Goal: Communication & Community: Participate in discussion

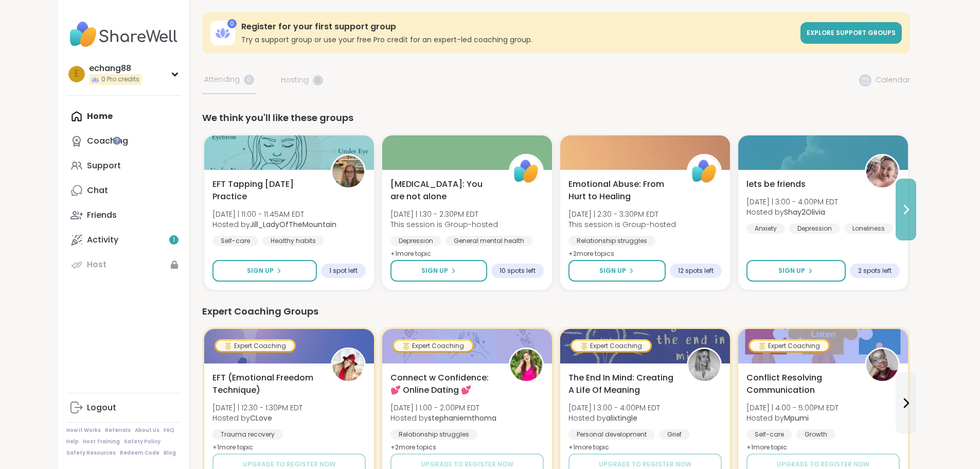
click at [913, 209] on icon at bounding box center [906, 209] width 12 height 12
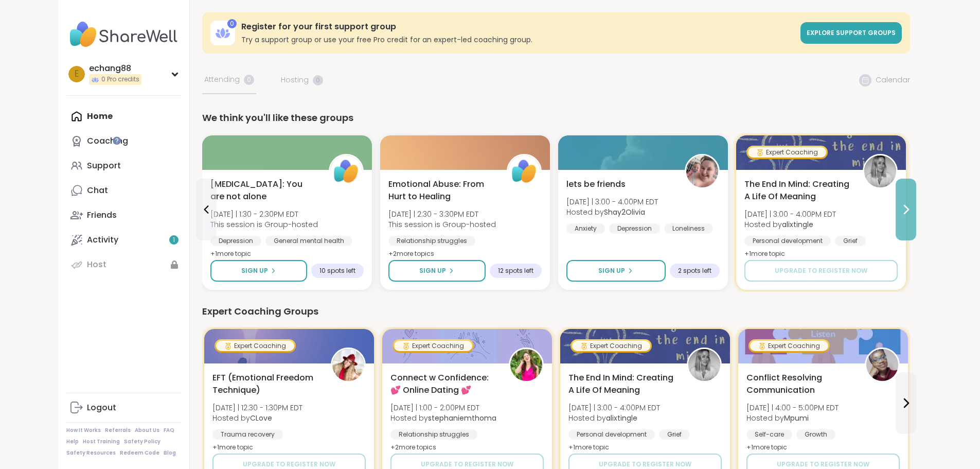
click at [913, 209] on icon at bounding box center [906, 209] width 12 height 12
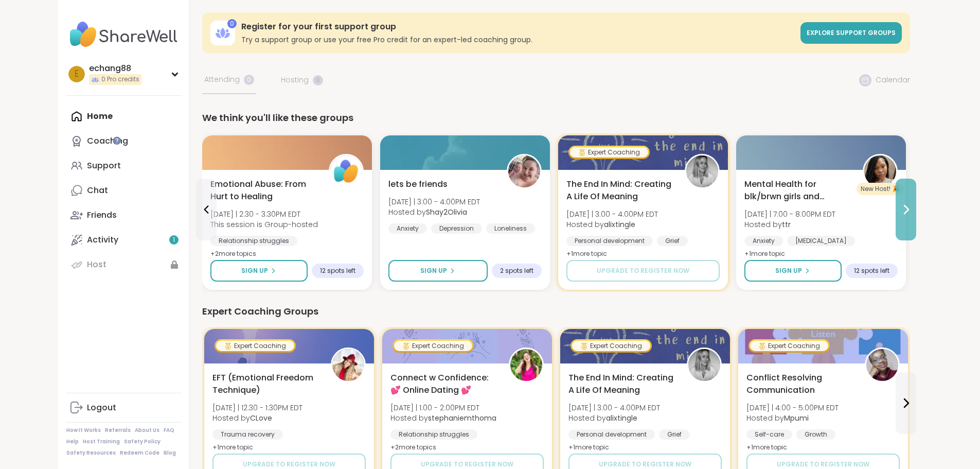
click at [913, 210] on icon at bounding box center [906, 209] width 12 height 12
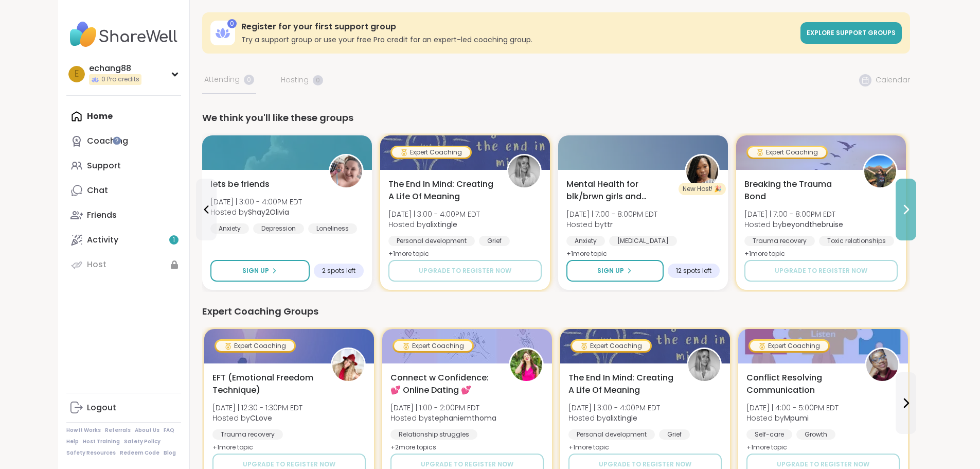
click at [913, 211] on icon at bounding box center [906, 209] width 12 height 12
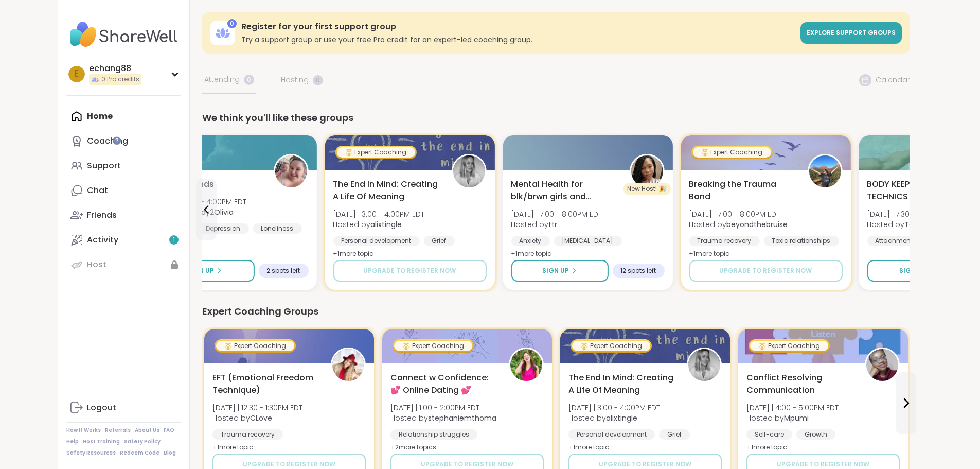
click at [963, 211] on div "BODY KEEPS THE SCORE: TECHNICS BEYOND TRAUMA [DATE] | 7:30 - 9:00PM EDT Hosted …" at bounding box center [943, 212] width 153 height 68
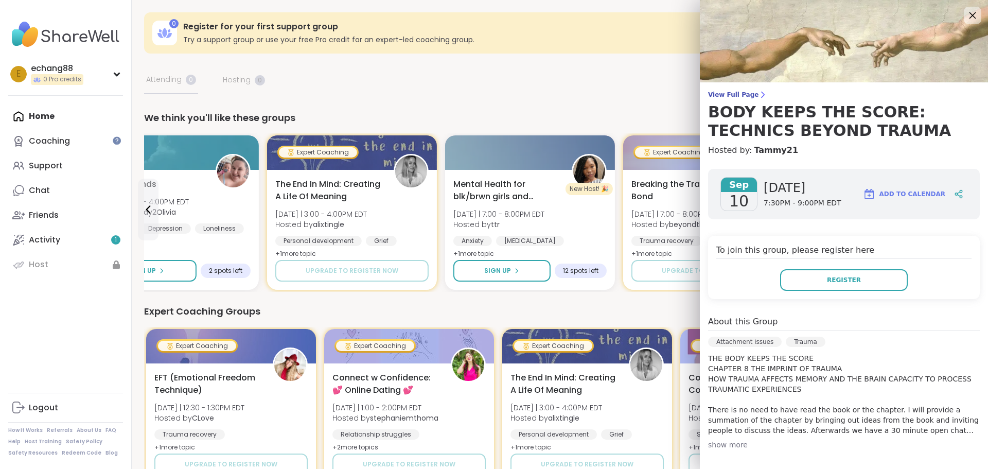
drag, startPoint x: 959, startPoint y: 12, endPoint x: 951, endPoint y: 20, distance: 11.3
click at [966, 13] on icon at bounding box center [972, 15] width 13 height 13
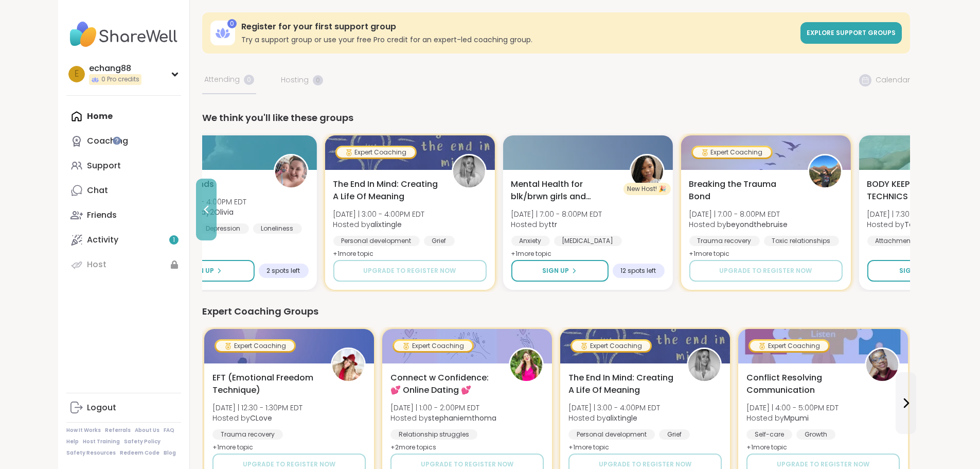
click at [200, 211] on icon at bounding box center [206, 209] width 12 height 12
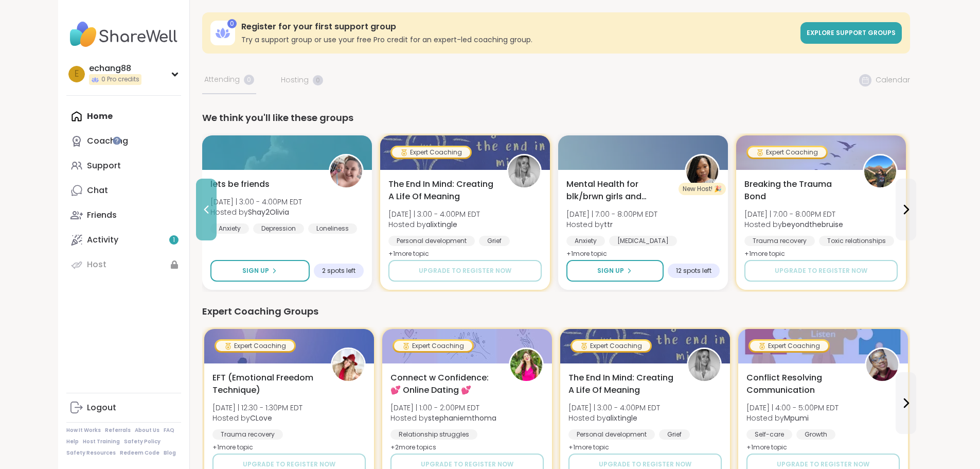
click at [200, 211] on icon at bounding box center [206, 209] width 12 height 12
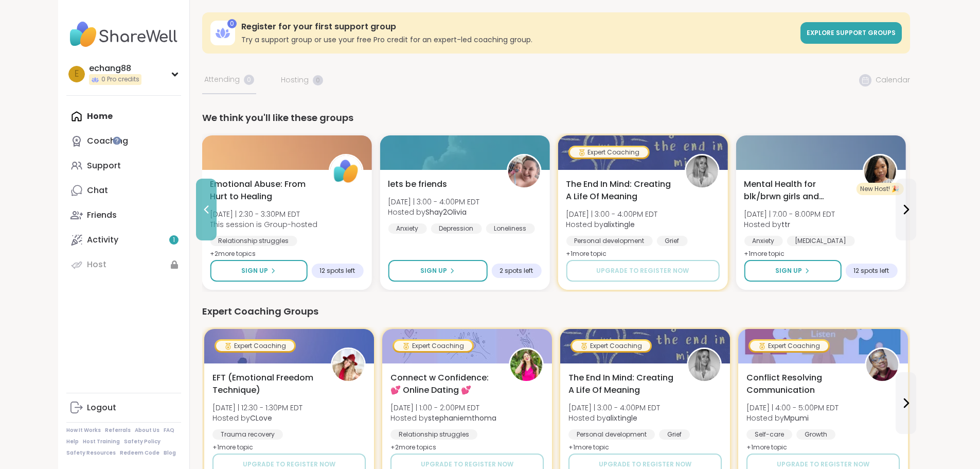
click at [200, 211] on icon at bounding box center [206, 209] width 12 height 12
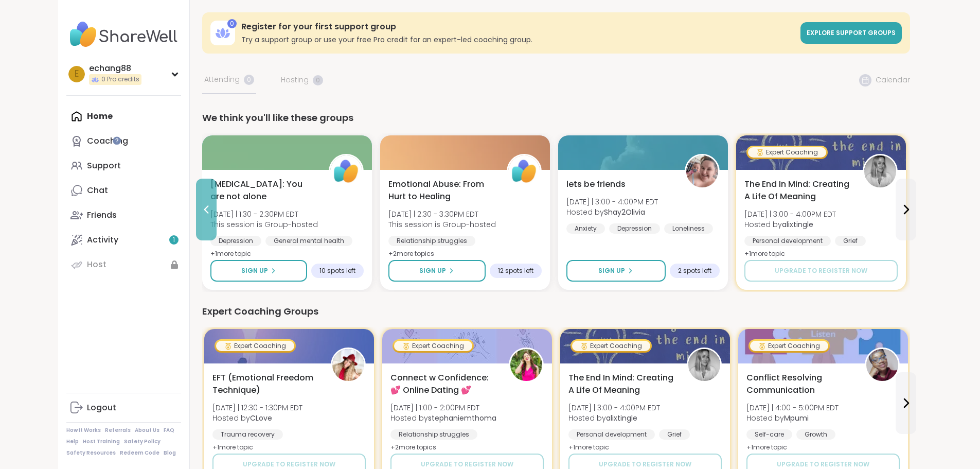
click at [200, 212] on icon at bounding box center [206, 209] width 12 height 12
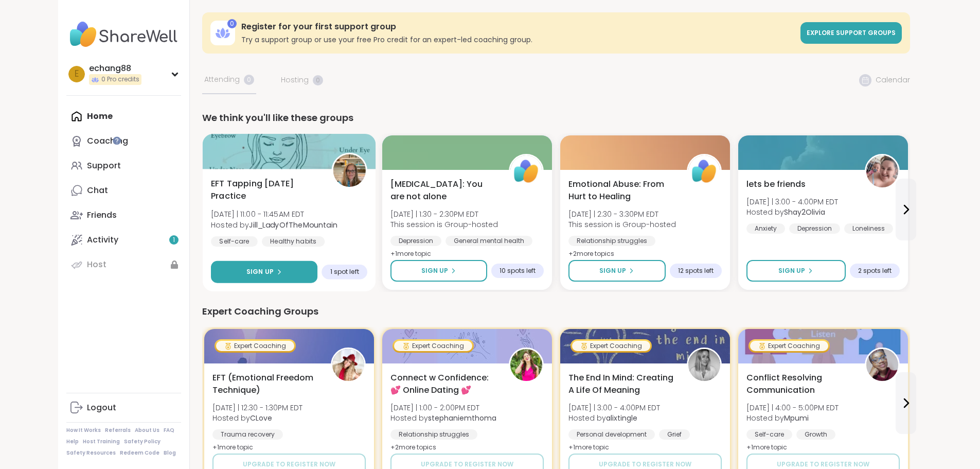
click at [235, 272] on button "Sign Up" at bounding box center [264, 272] width 107 height 22
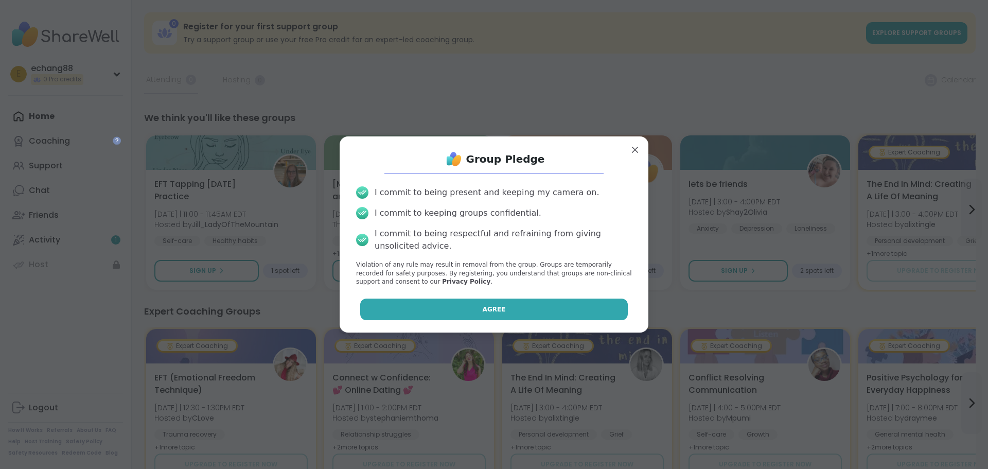
click at [515, 311] on button "Agree" at bounding box center [494, 310] width 268 height 22
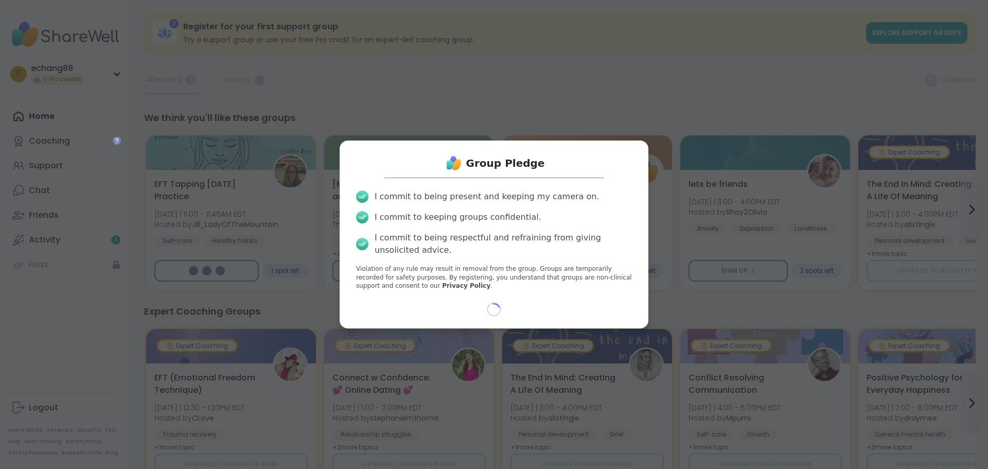
select select "**"
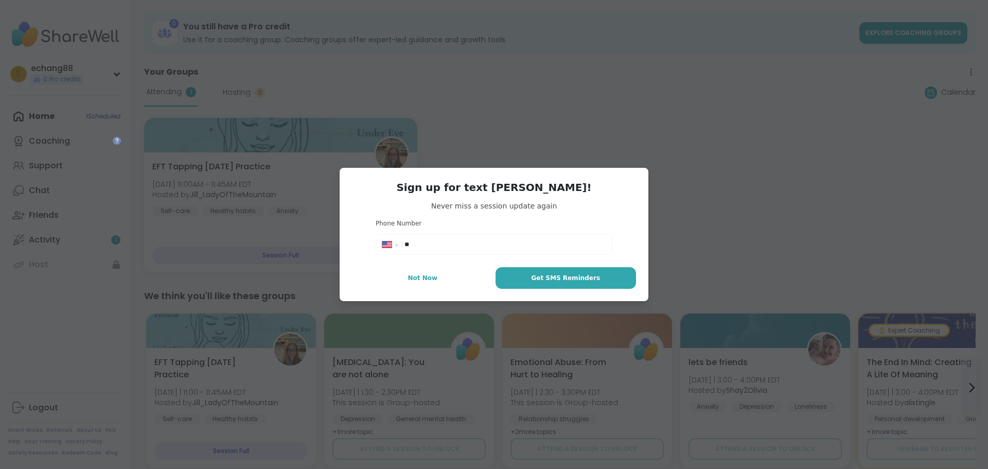
click at [459, 244] on input "**" at bounding box center [505, 244] width 201 height 10
click at [430, 277] on span "Not Now" at bounding box center [423, 277] width 30 height 9
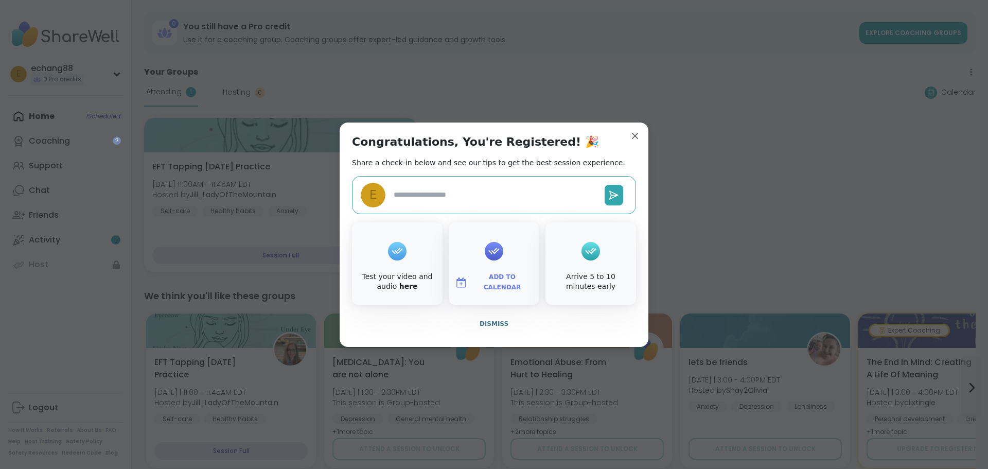
click at [478, 198] on textarea at bounding box center [495, 194] width 211 height 19
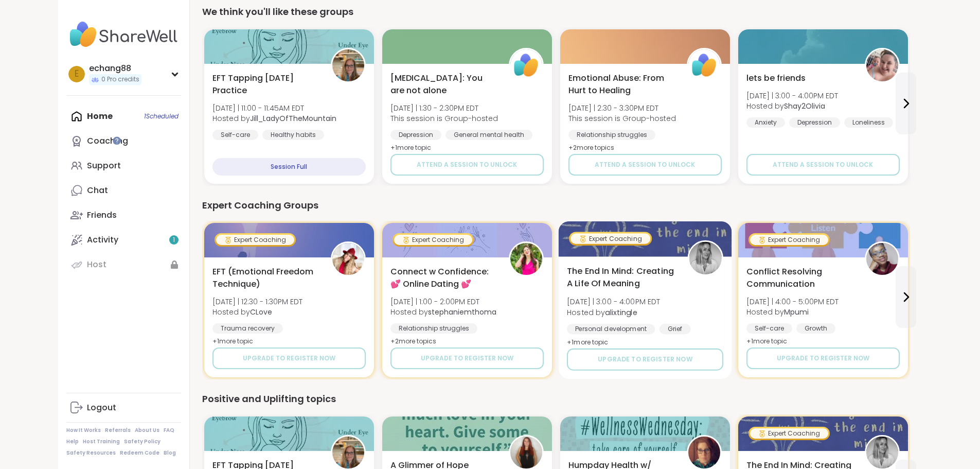
scroll to position [309, 0]
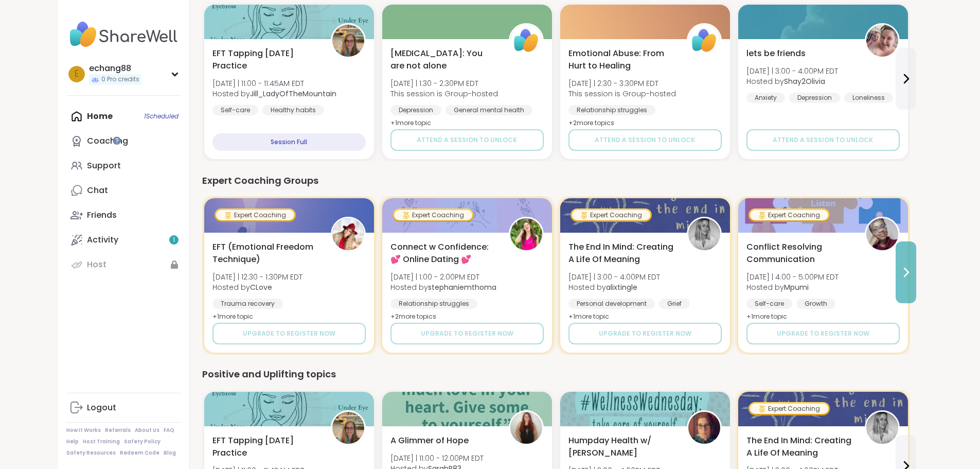
click at [913, 275] on icon at bounding box center [906, 272] width 12 height 12
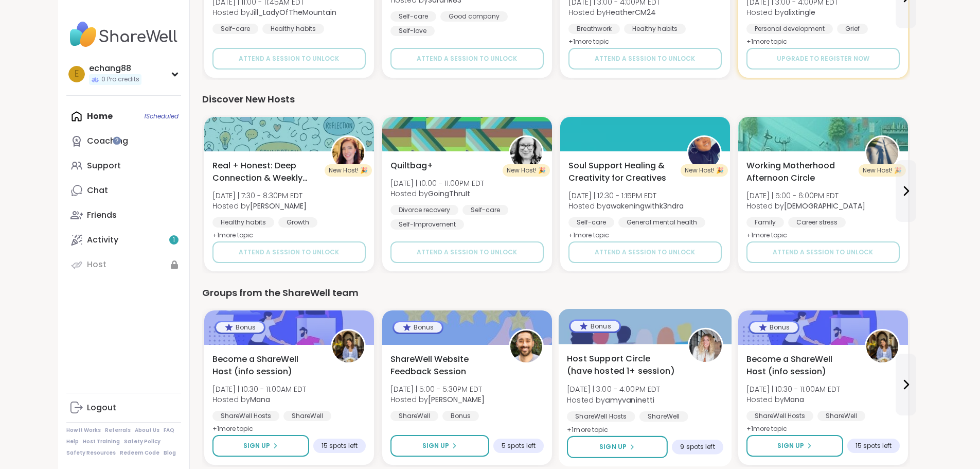
scroll to position [819, 0]
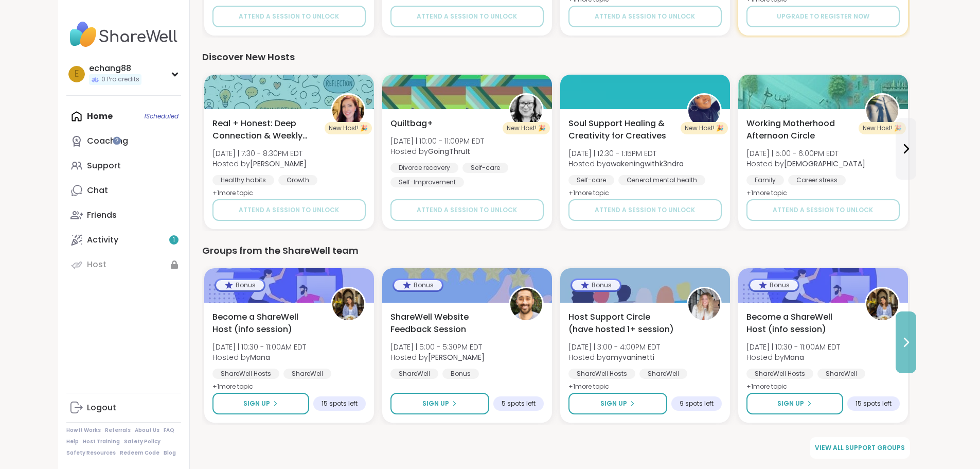
click at [909, 340] on icon at bounding box center [907, 342] width 4 height 8
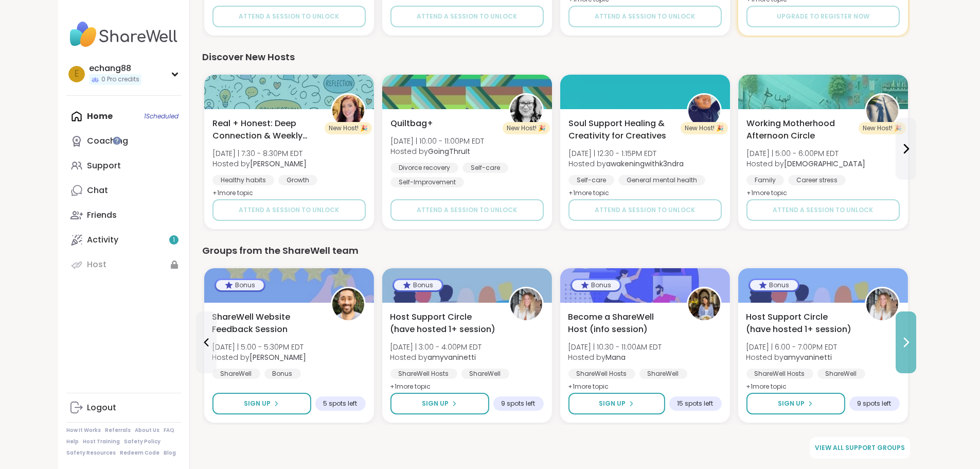
click at [909, 341] on icon at bounding box center [907, 342] width 4 height 8
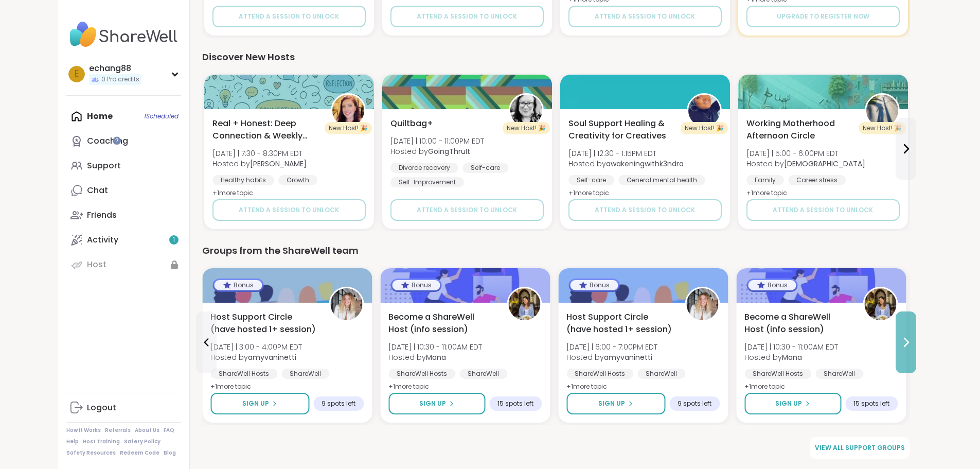
click at [909, 341] on icon at bounding box center [907, 342] width 4 height 8
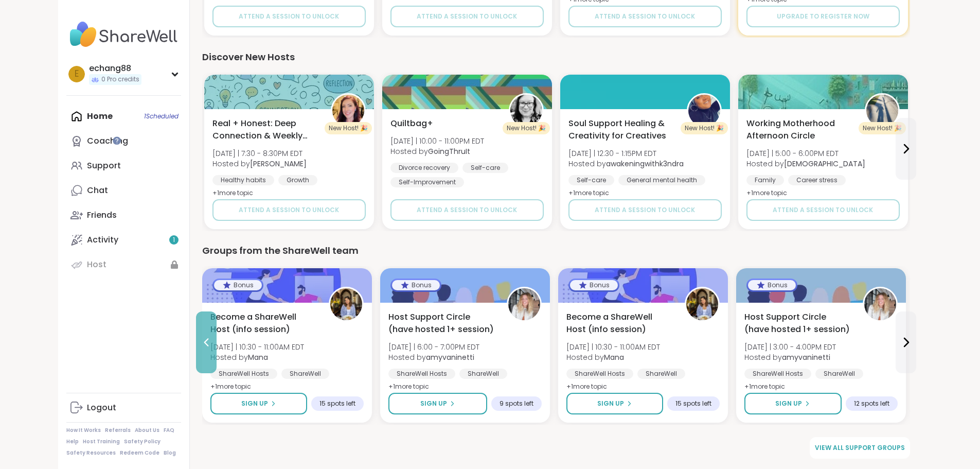
click at [200, 344] on icon at bounding box center [206, 342] width 12 height 12
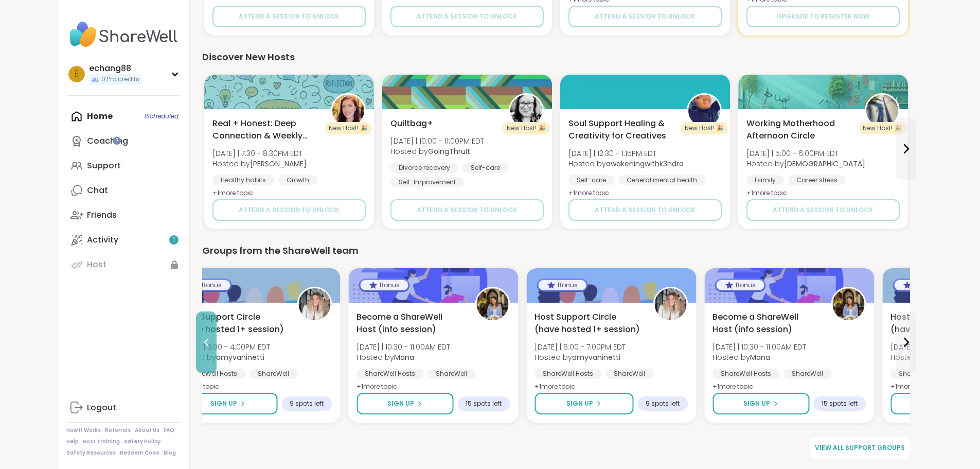
click at [204, 344] on icon at bounding box center [206, 342] width 5 height 8
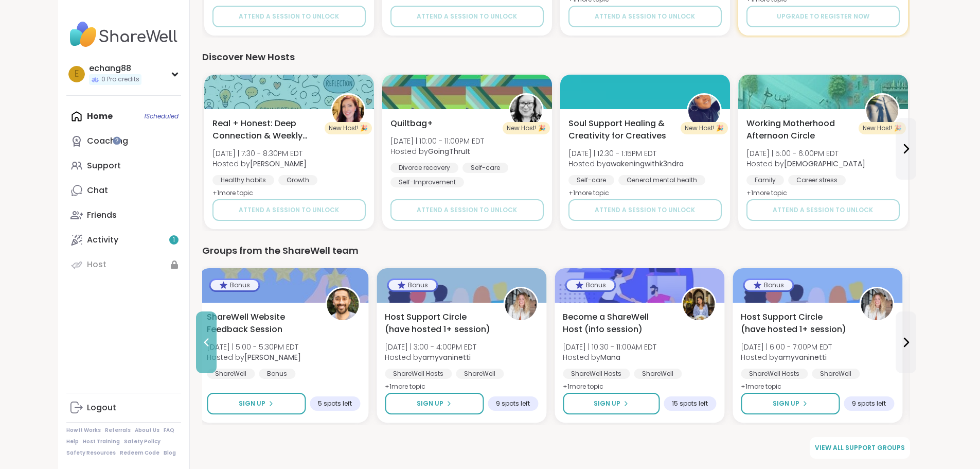
click at [204, 344] on icon at bounding box center [206, 342] width 5 height 8
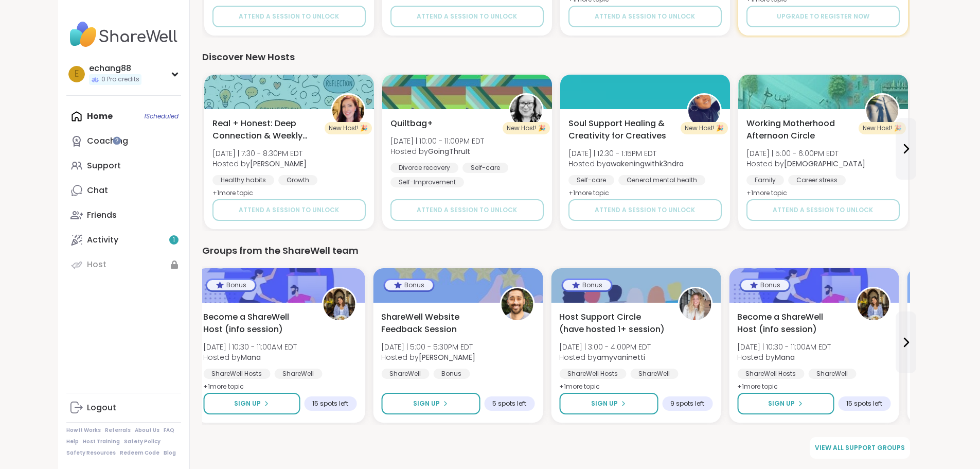
click at [203, 344] on span "[DATE] | 10:30 - 11:00AM EDT" at bounding box center [250, 347] width 94 height 10
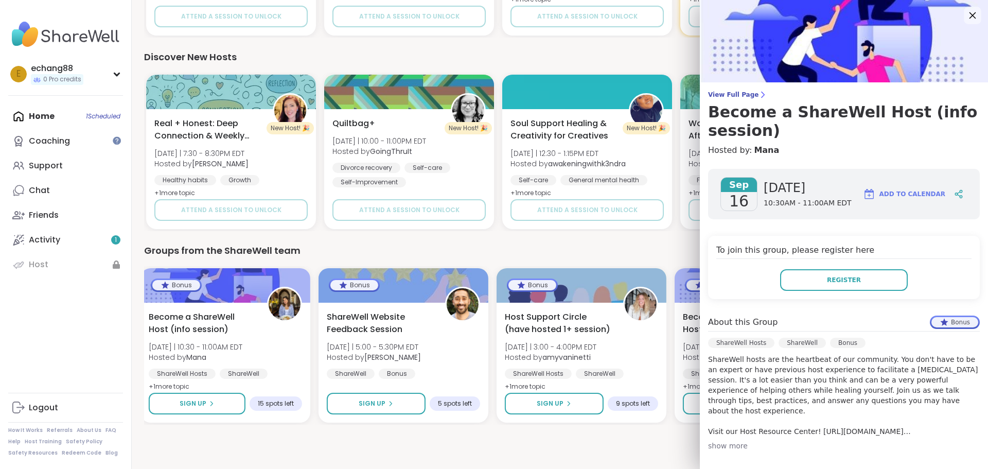
click at [966, 20] on icon at bounding box center [972, 15] width 13 height 13
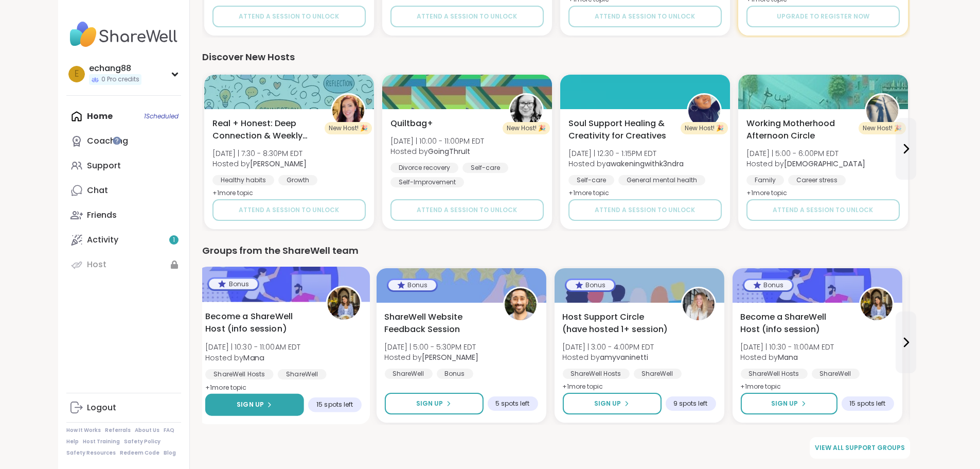
click at [209, 396] on button "Sign Up" at bounding box center [254, 405] width 99 height 22
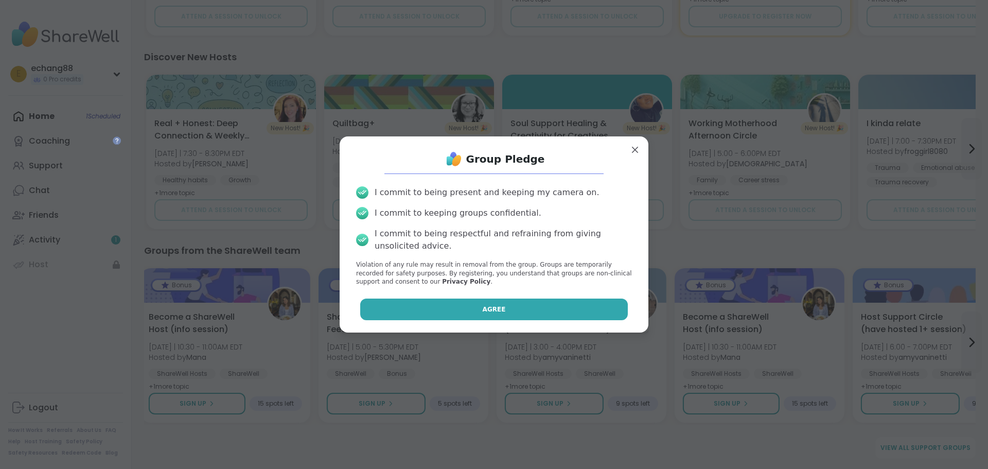
click at [466, 315] on button "Agree" at bounding box center [494, 310] width 268 height 22
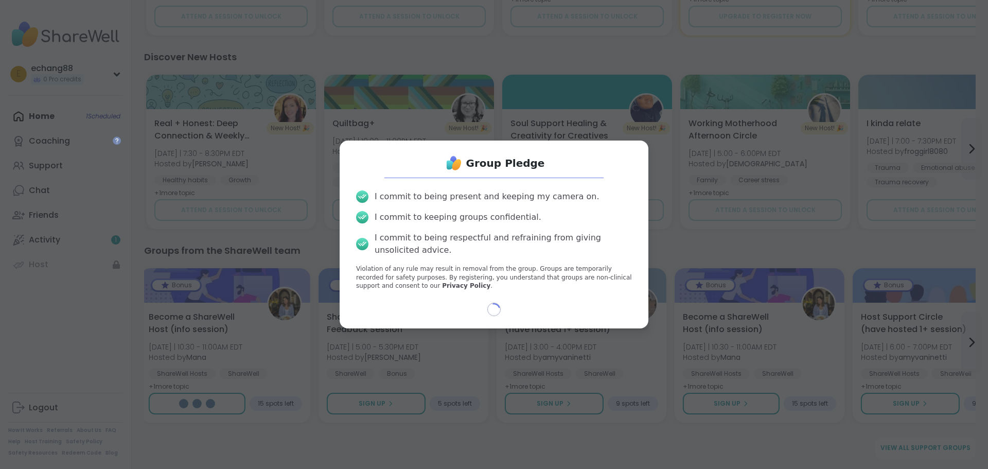
select select "**"
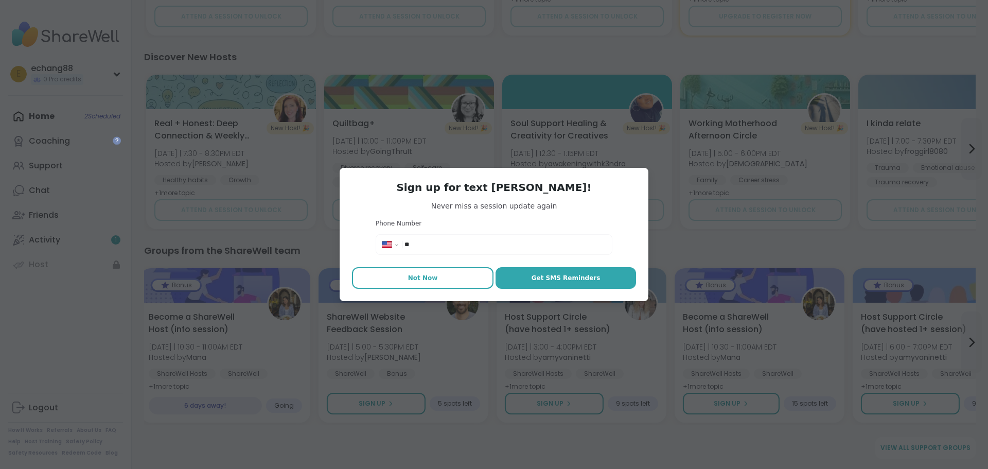
click at [420, 278] on span "Not Now" at bounding box center [423, 277] width 30 height 9
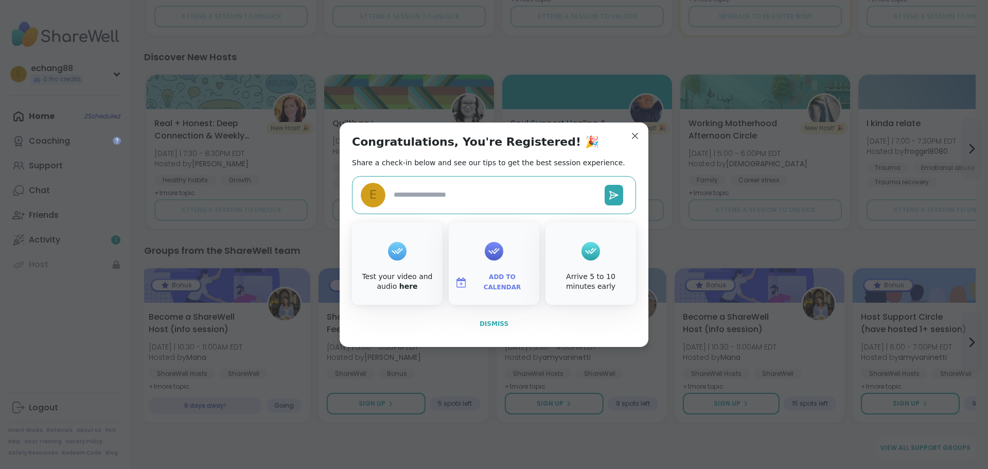
click at [488, 327] on span "Dismiss" at bounding box center [494, 323] width 29 height 7
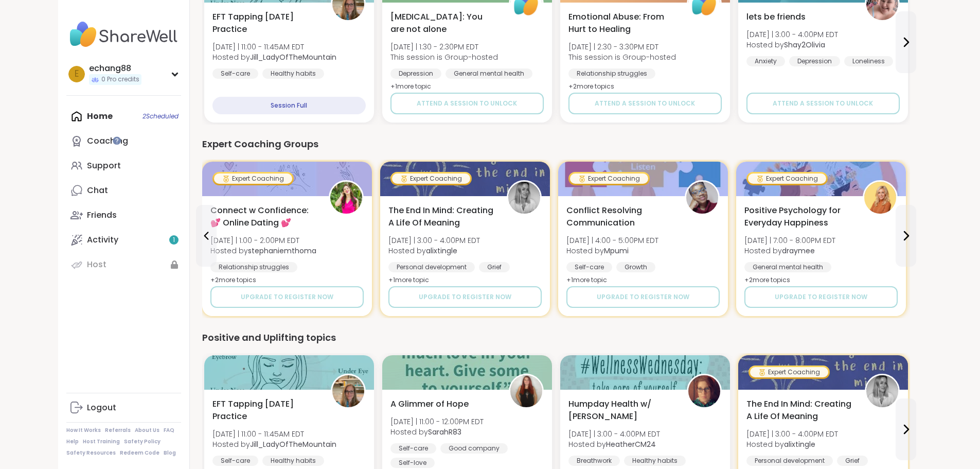
scroll to position [202, 0]
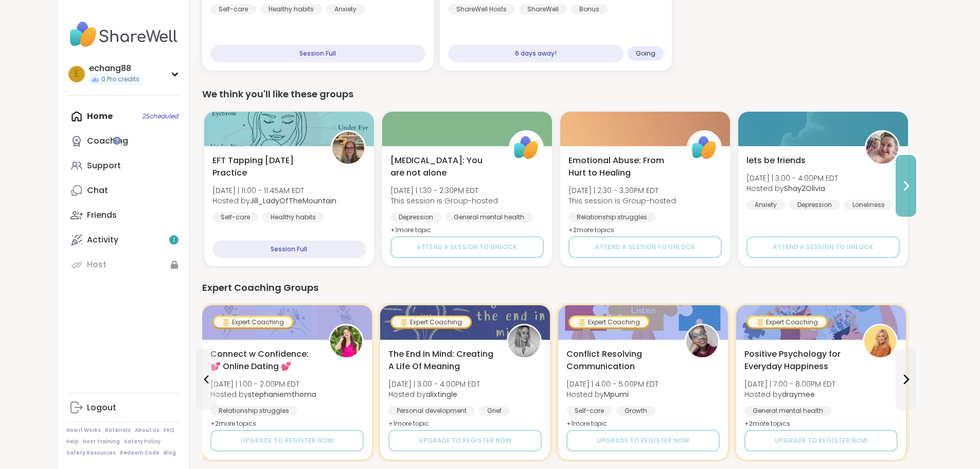
click at [913, 185] on icon at bounding box center [906, 186] width 12 height 12
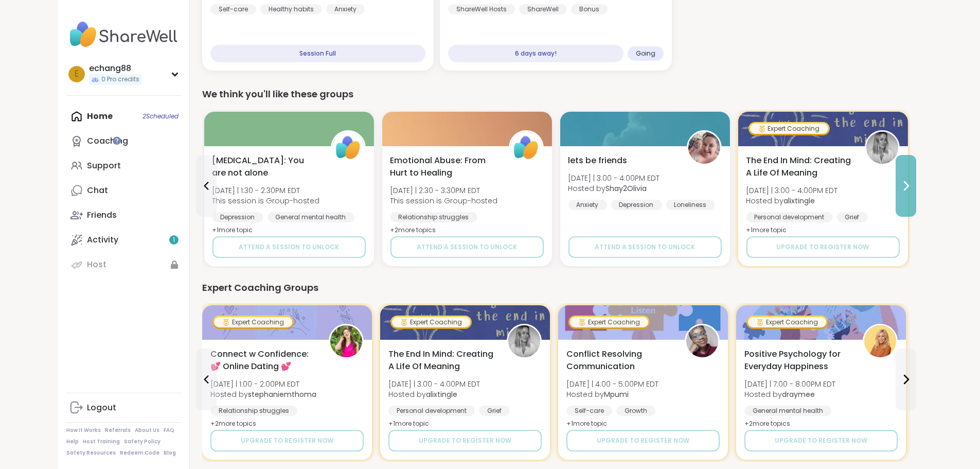
click at [913, 185] on icon at bounding box center [906, 186] width 12 height 12
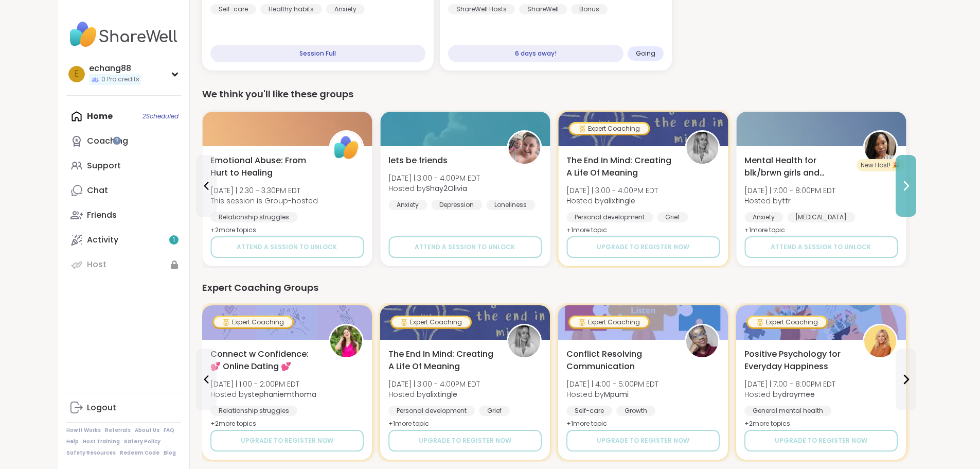
click at [913, 185] on icon at bounding box center [906, 186] width 12 height 12
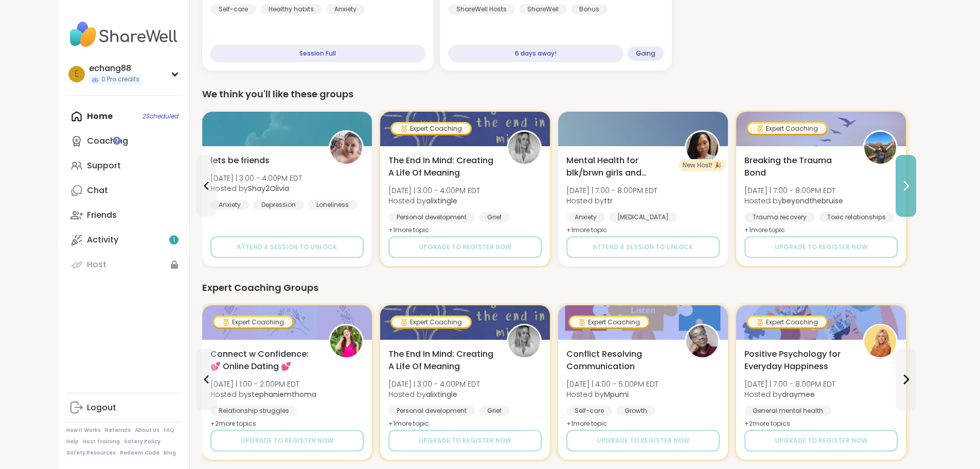
click at [913, 185] on icon at bounding box center [906, 186] width 12 height 12
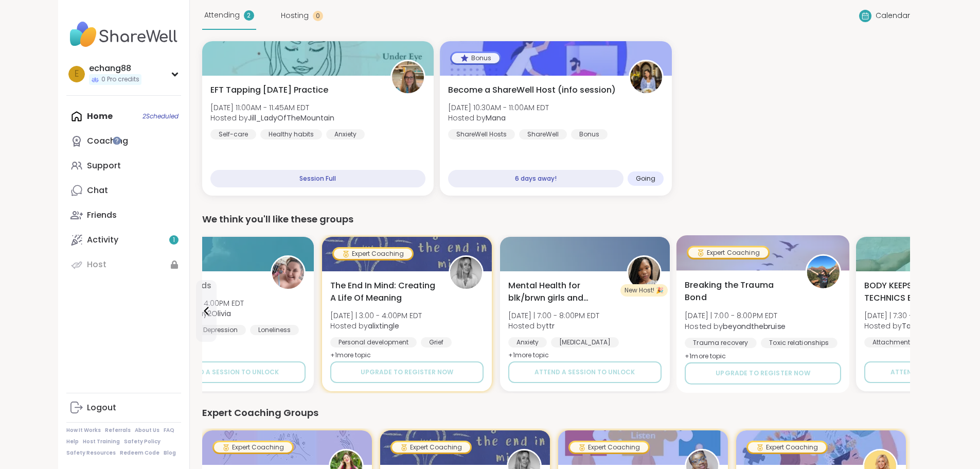
scroll to position [154, 0]
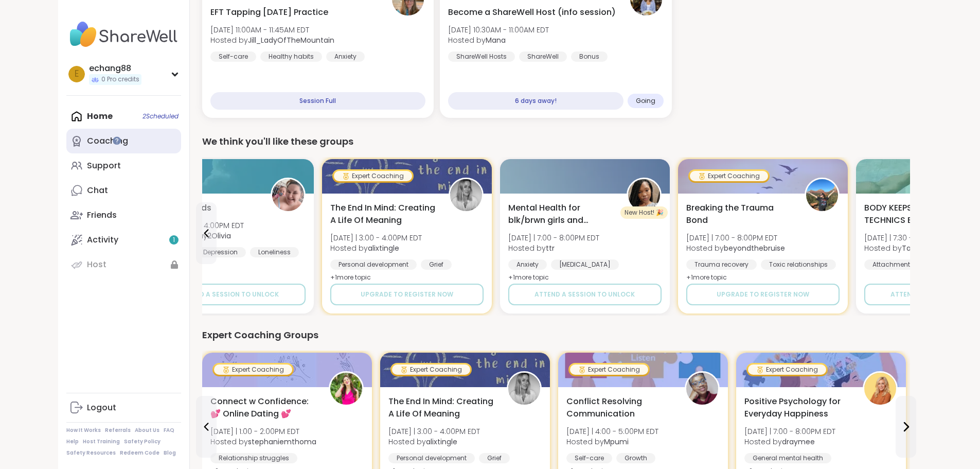
click at [73, 142] on link "Coaching" at bounding box center [123, 141] width 115 height 25
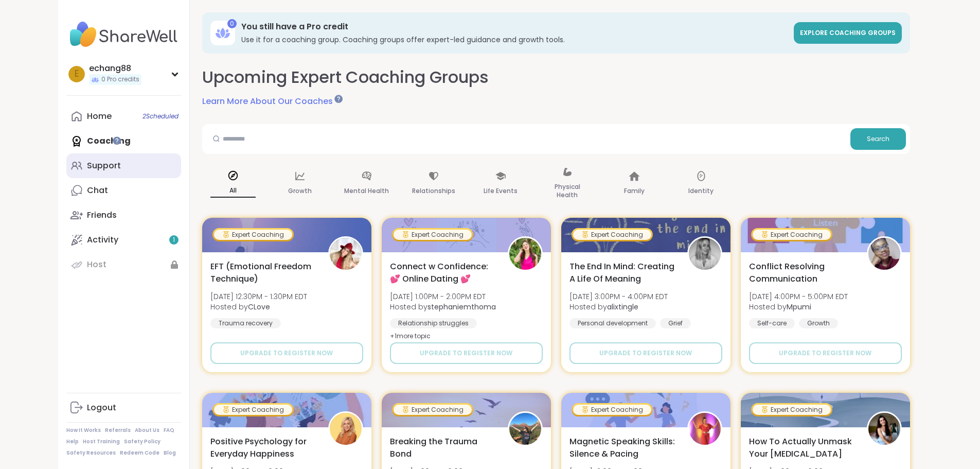
click at [87, 171] on div "Support" at bounding box center [104, 165] width 34 height 11
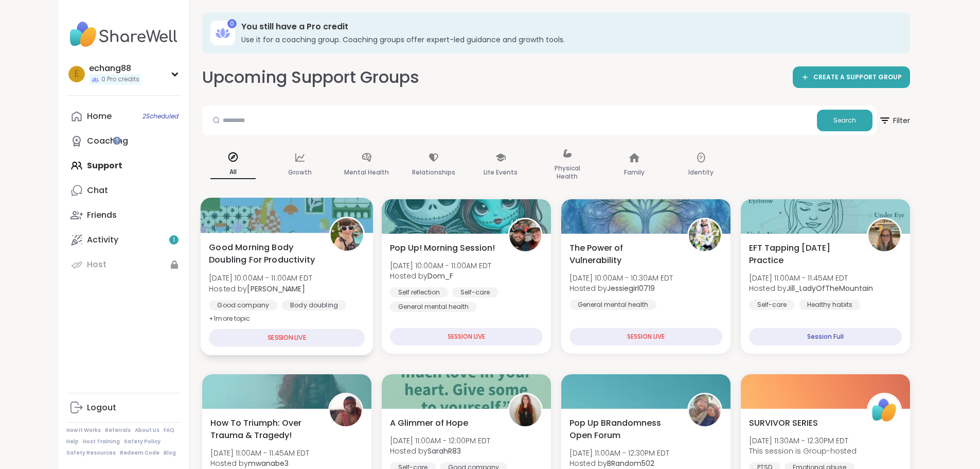
click at [209, 320] on span "+ 1 more topic" at bounding box center [230, 318] width 42 height 8
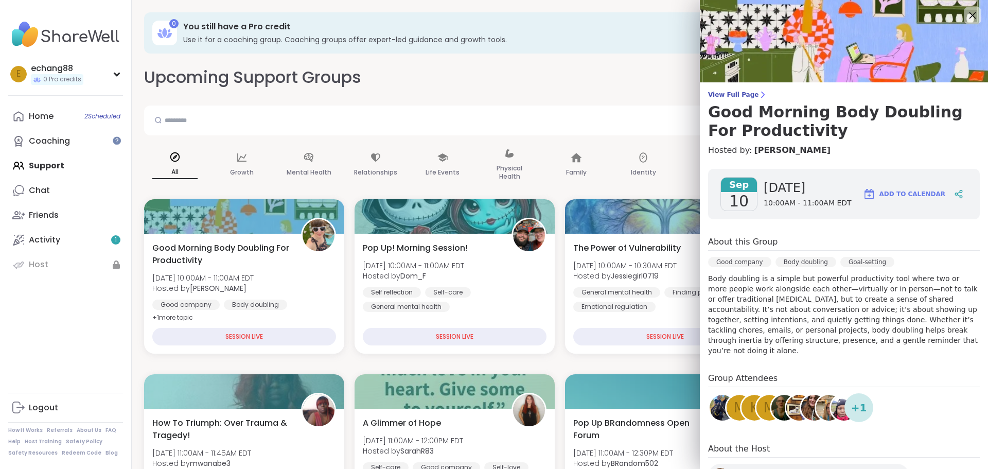
click at [966, 15] on icon at bounding box center [972, 15] width 13 height 13
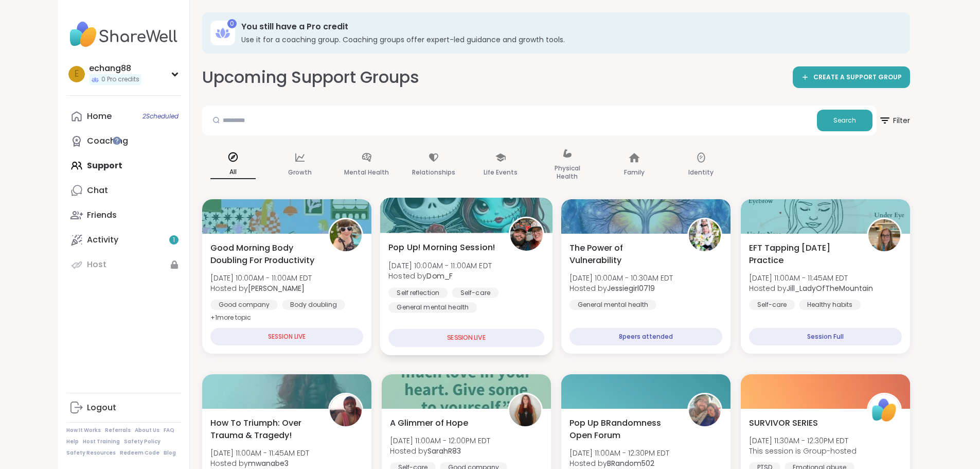
click at [473, 335] on div "SESSION LIVE" at bounding box center [467, 338] width 156 height 18
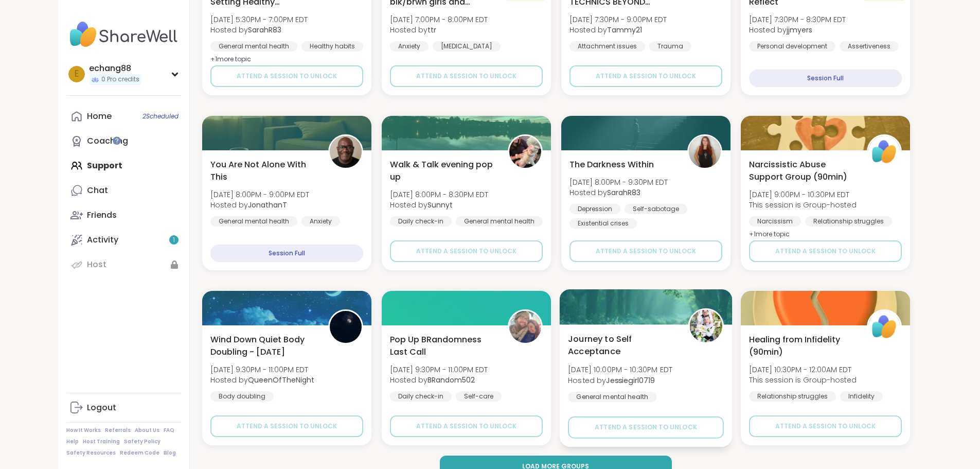
scroll to position [1327, 0]
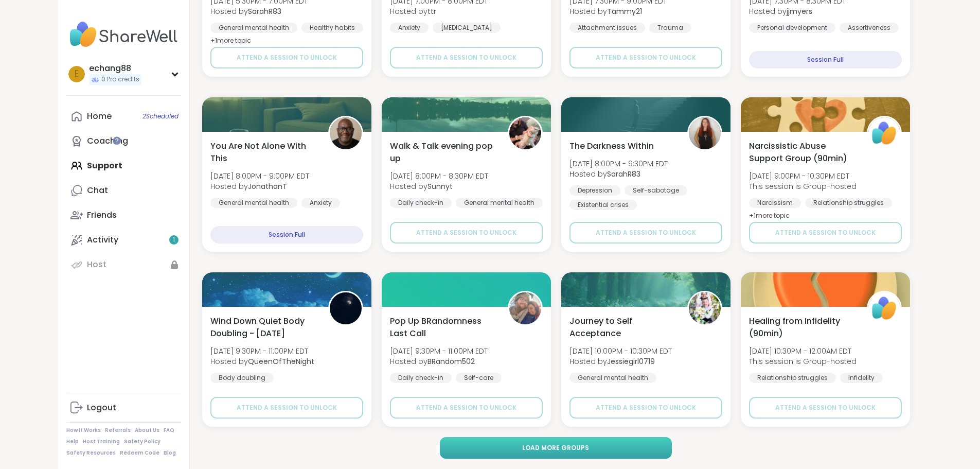
click at [607, 447] on button "Load more groups" at bounding box center [556, 448] width 232 height 22
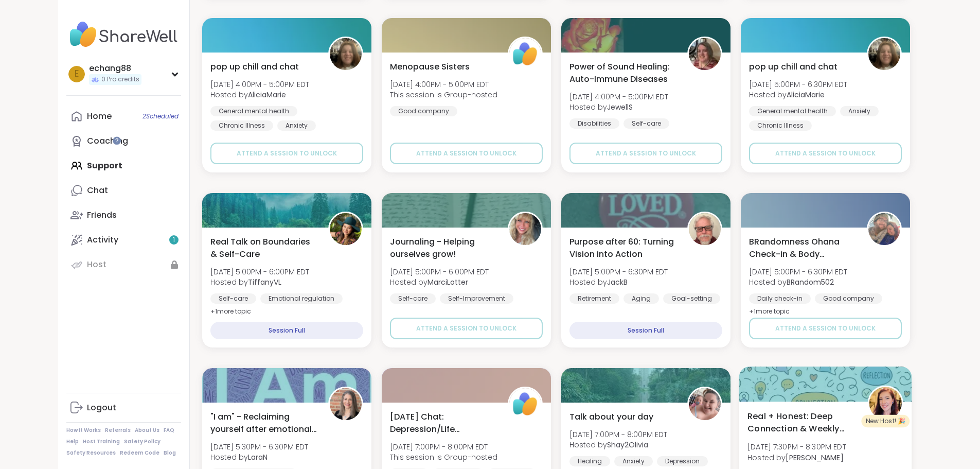
scroll to position [2902, 0]
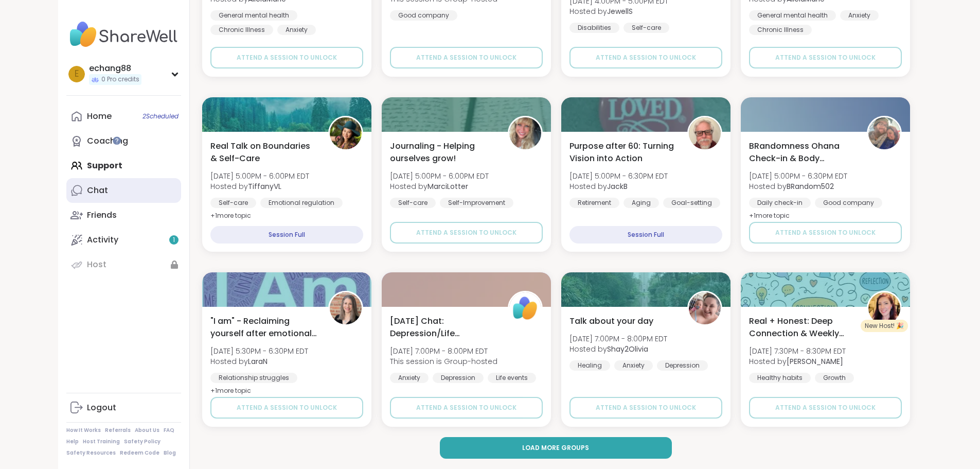
click at [66, 190] on link "Chat" at bounding box center [123, 190] width 115 height 25
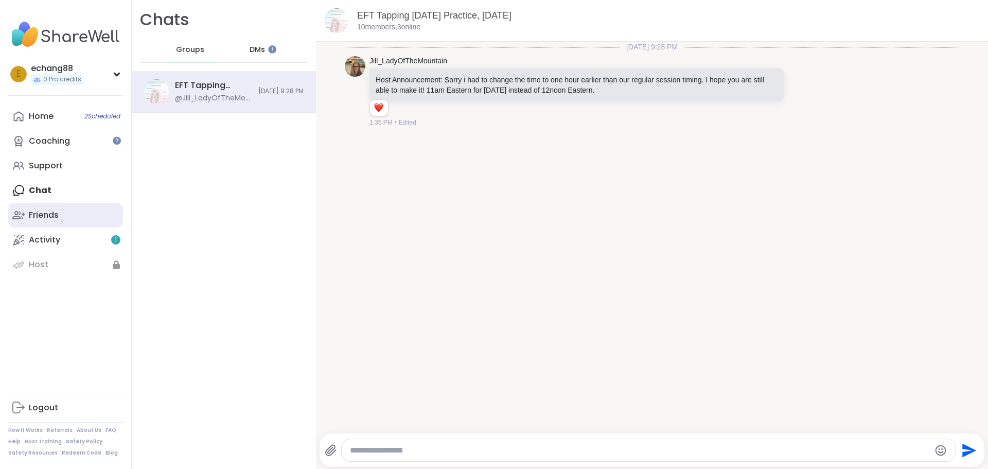
click at [39, 216] on div "Friends" at bounding box center [44, 214] width 30 height 11
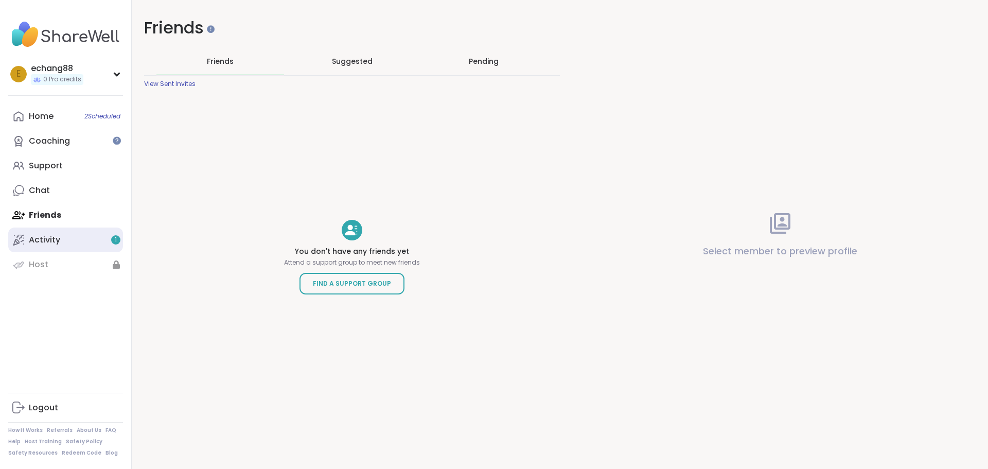
click at [60, 238] on link "Activity 1" at bounding box center [65, 239] width 115 height 25
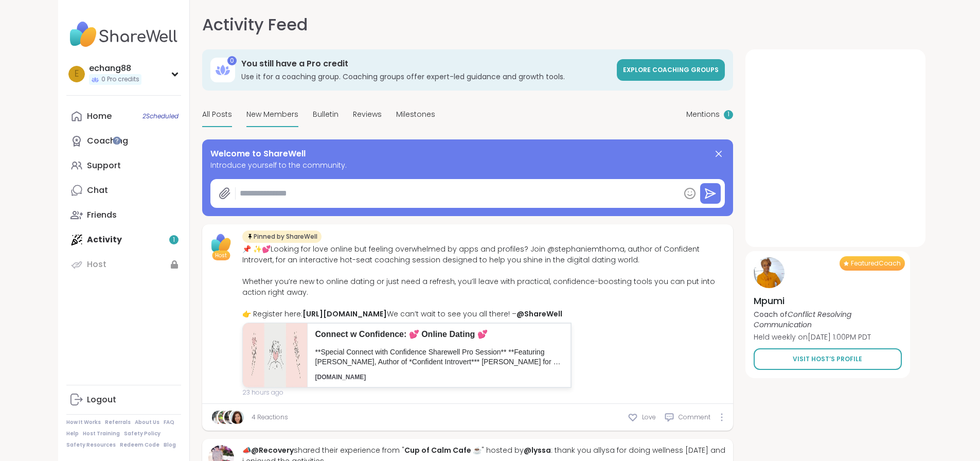
click at [247, 119] on span "New Members" at bounding box center [273, 114] width 52 height 11
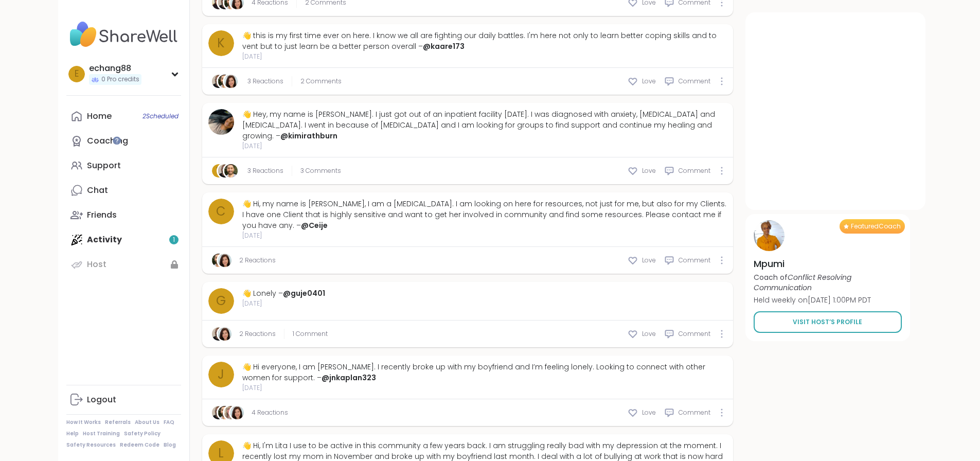
scroll to position [270, 0]
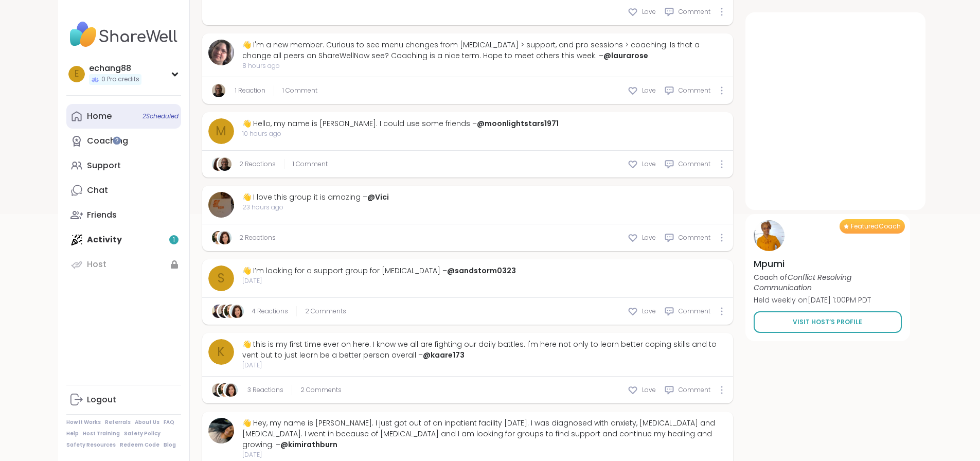
click at [66, 124] on link "Home 2 Scheduled" at bounding box center [123, 116] width 115 height 25
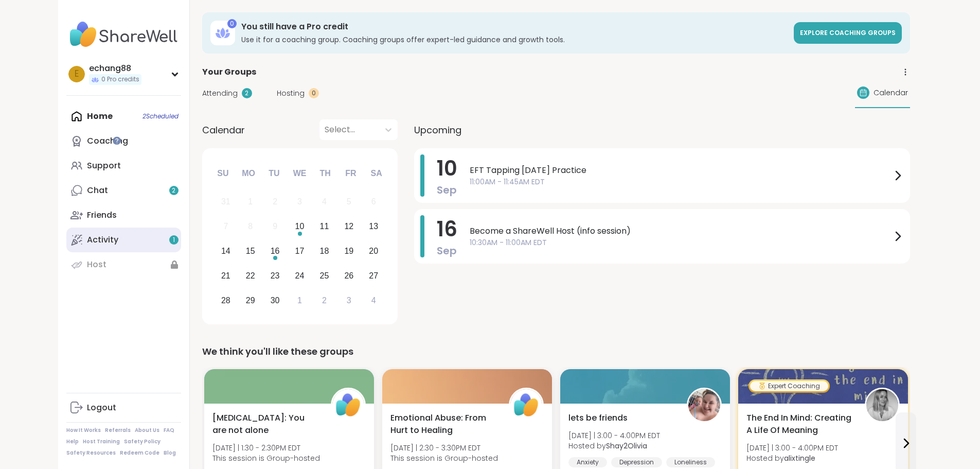
click at [87, 239] on div "Activity 1" at bounding box center [102, 239] width 31 height 11
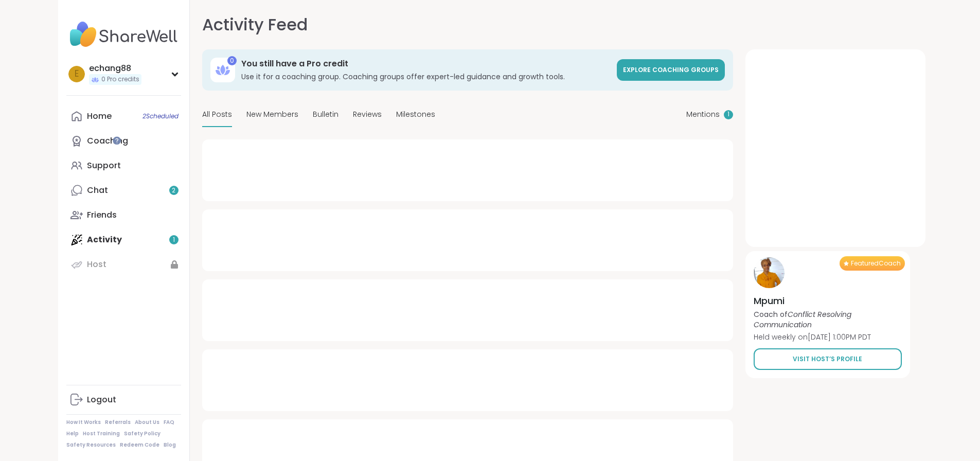
type textarea "*"
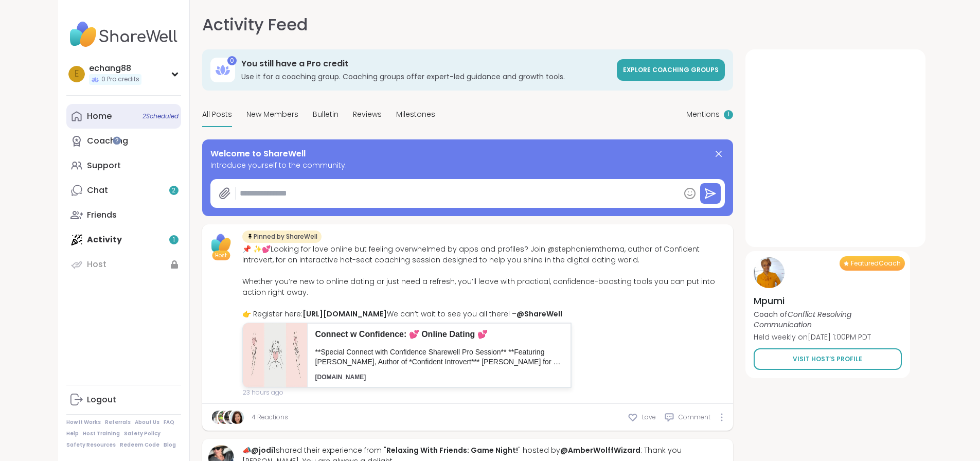
click at [87, 118] on div "Home 2 Scheduled" at bounding box center [99, 116] width 25 height 11
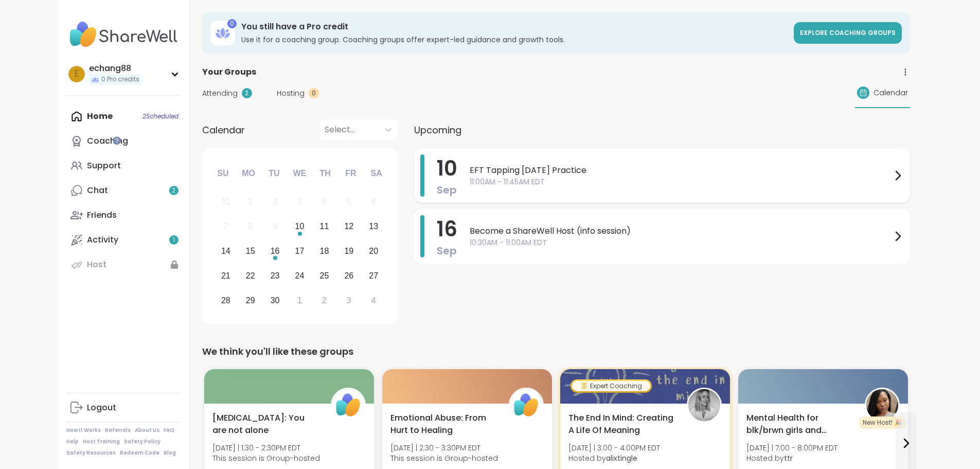
click at [492, 180] on span "11:00AM - 11:45AM EDT" at bounding box center [681, 182] width 422 height 11
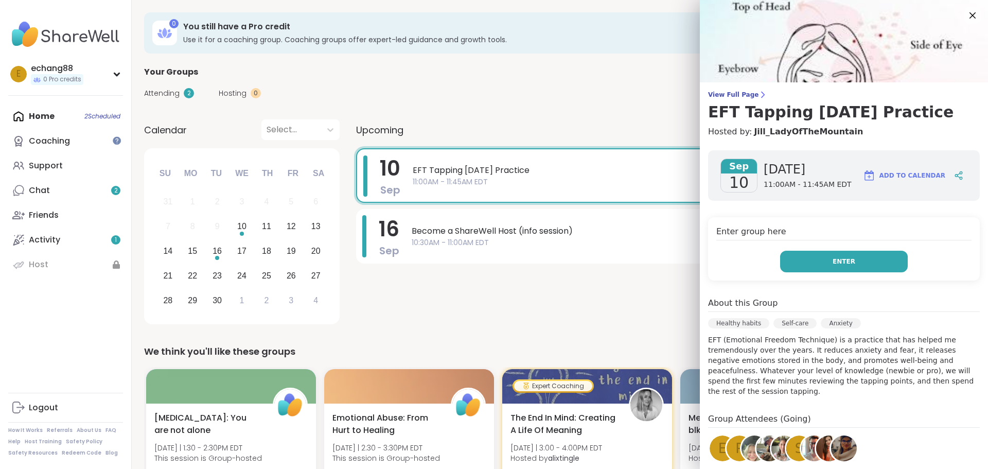
click at [833, 258] on span "Enter" at bounding box center [844, 261] width 23 height 9
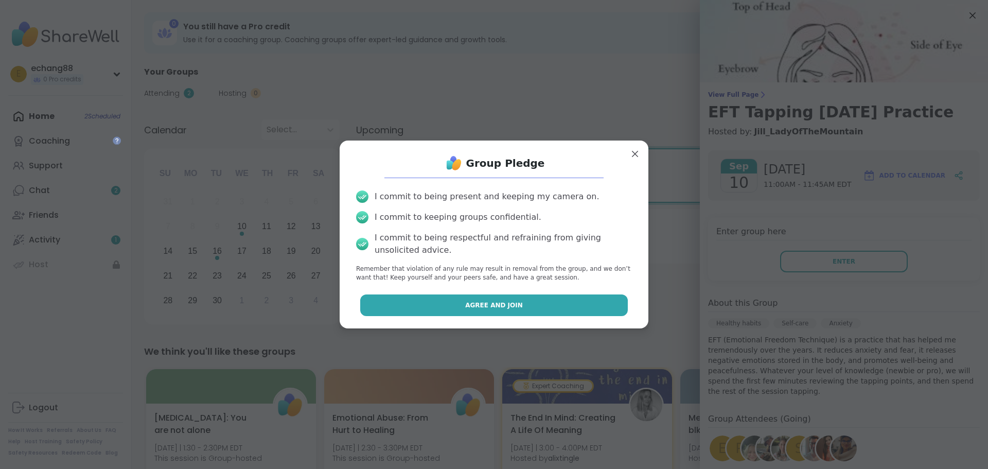
click at [576, 306] on button "Agree and Join" at bounding box center [494, 305] width 268 height 22
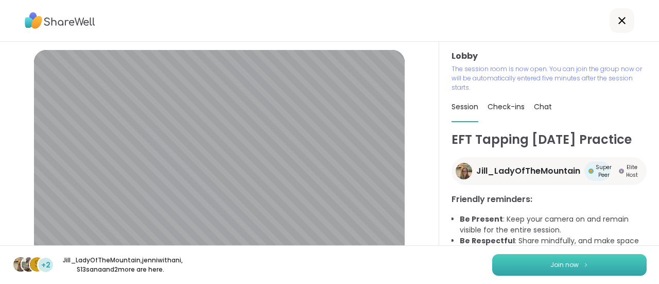
click at [552, 260] on span "Join now" at bounding box center [564, 264] width 28 height 9
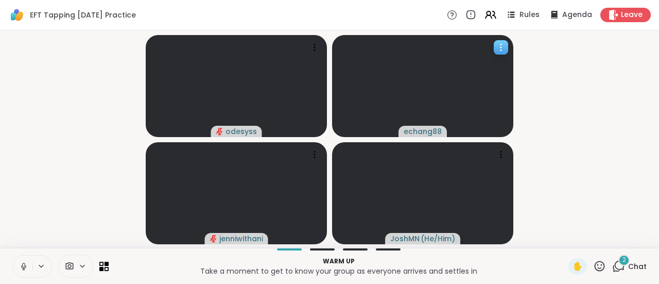
click at [502, 47] on icon at bounding box center [501, 47] width 10 height 10
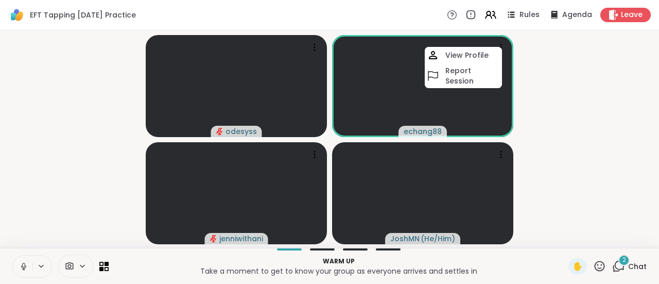
click at [608, 127] on video-player-container "odesyss echang88 View Profile Report Session [PERSON_NAME] ( He/Him )" at bounding box center [329, 138] width 646 height 209
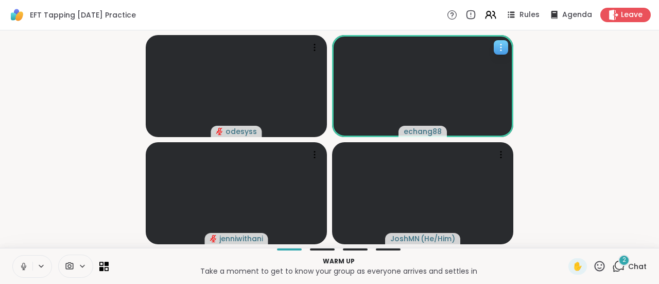
click at [454, 68] on video at bounding box center [422, 86] width 181 height 102
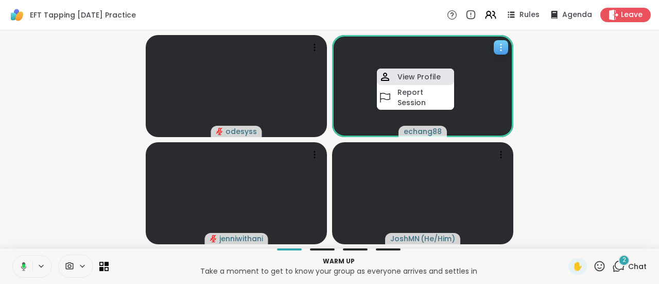
click at [435, 73] on h4 "View Profile" at bounding box center [418, 77] width 43 height 10
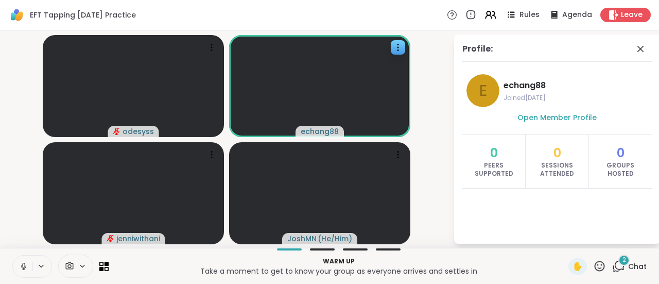
click at [642, 48] on icon at bounding box center [640, 49] width 12 height 12
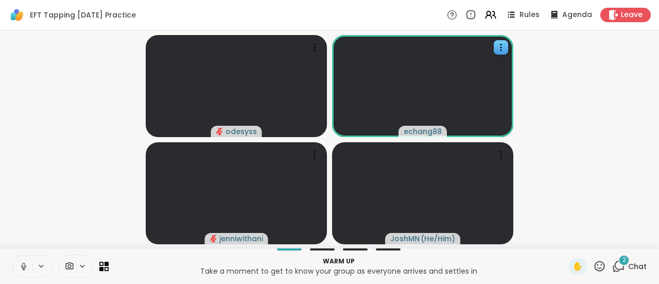
click at [77, 266] on span at bounding box center [69, 266] width 20 height 10
drag, startPoint x: 73, startPoint y: 214, endPoint x: 74, endPoint y: 223, distance: 9.3
click at [74, 215] on div "WebPluginVirtualCamera" at bounding box center [63, 229] width 111 height 35
click at [75, 233] on div "WebPluginVirtualCamera" at bounding box center [90, 229] width 102 height 12
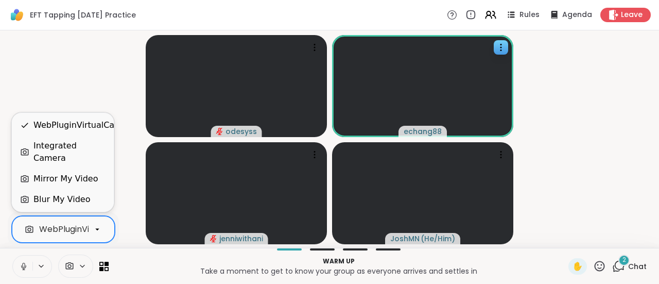
scroll to position [0, 38]
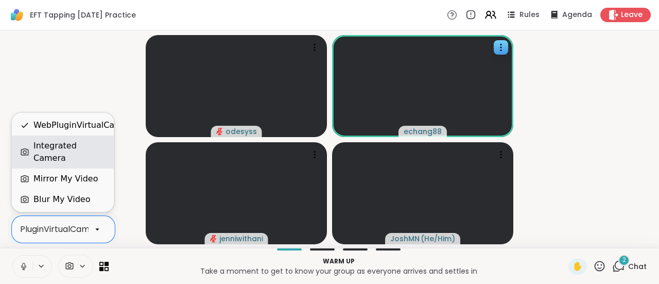
click at [85, 150] on div "Integrated Camera" at bounding box center [69, 151] width 72 height 25
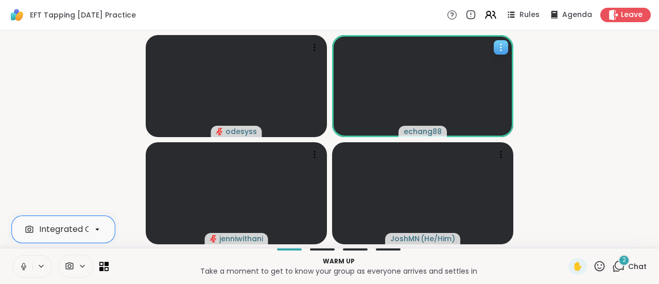
click at [497, 43] on icon at bounding box center [501, 47] width 10 height 10
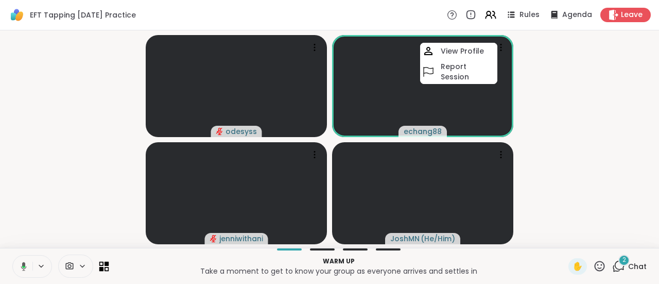
click at [100, 267] on icon at bounding box center [101, 268] width 5 height 5
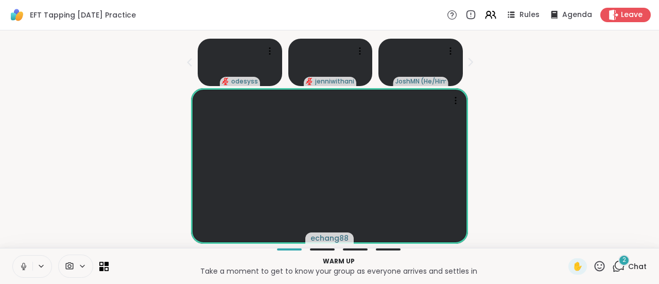
click at [108, 264] on div "Warm up Take a moment to get to know your group as everyone arrives and settles…" at bounding box center [329, 266] width 659 height 36
click at [74, 266] on span at bounding box center [69, 266] width 20 height 10
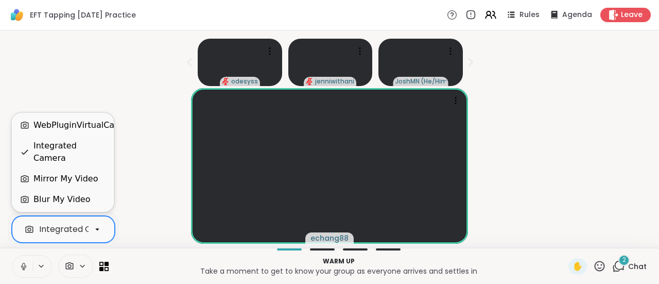
click at [93, 229] on icon at bounding box center [97, 228] width 9 height 9
click at [81, 193] on div "Blur My Video" at bounding box center [61, 199] width 57 height 12
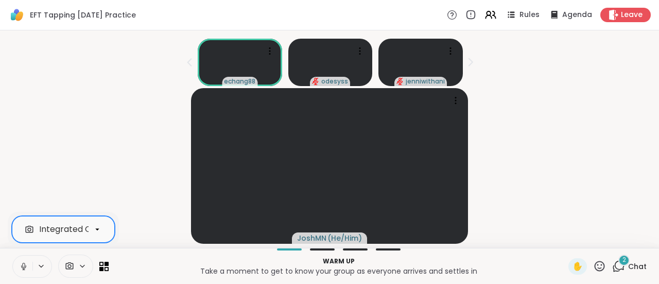
click at [100, 228] on icon at bounding box center [97, 228] width 9 height 9
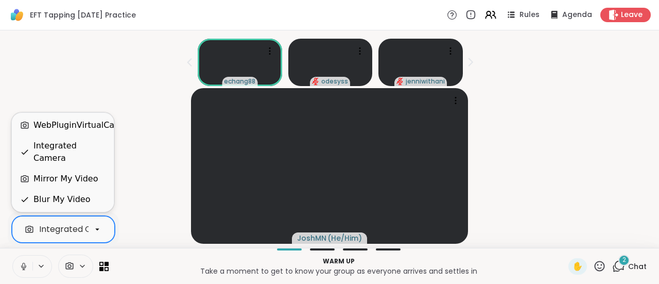
click at [126, 77] on div "echang88 odesyss jenniwithani" at bounding box center [329, 59] width 646 height 51
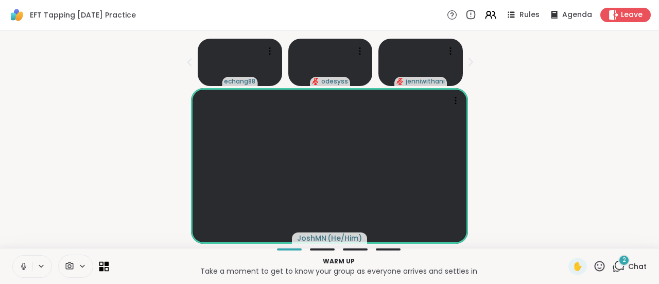
click at [104, 265] on icon at bounding box center [106, 263] width 5 height 5
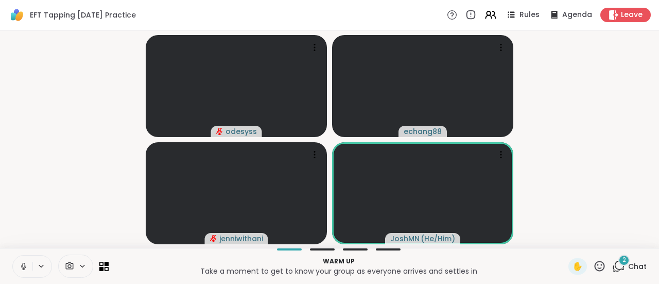
click at [315, 251] on div "Warm up Take a moment to get to know your group as everyone arrives and settles…" at bounding box center [329, 266] width 659 height 36
click at [613, 266] on icon at bounding box center [618, 265] width 13 height 13
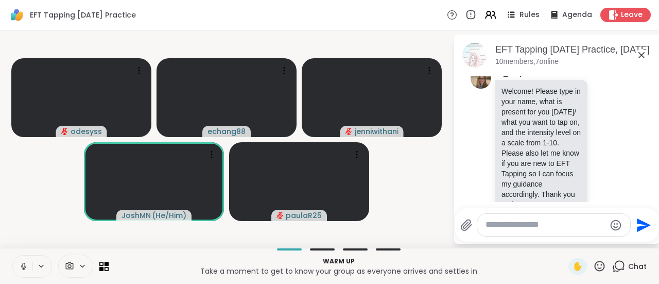
scroll to position [626, 0]
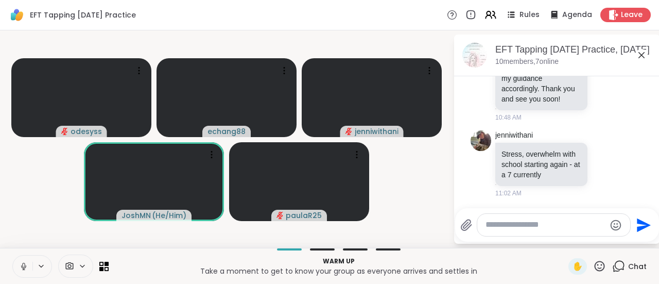
click at [534, 226] on textarea "Type your message" at bounding box center [545, 224] width 120 height 11
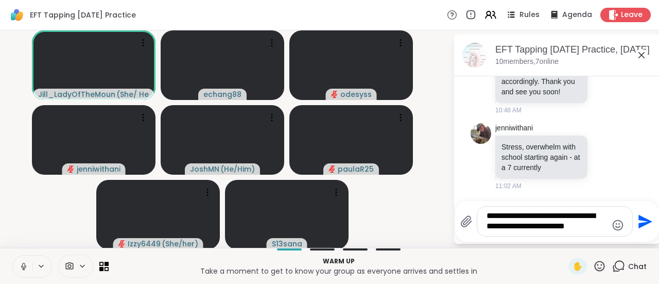
type textarea "**********"
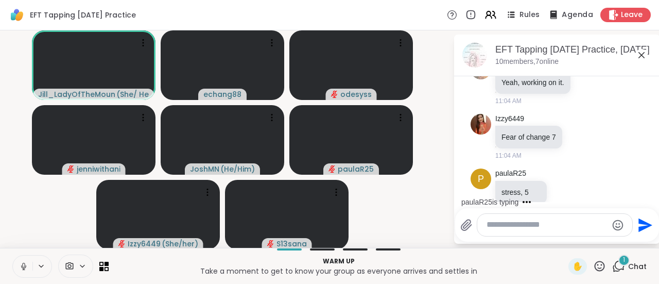
scroll to position [930, 0]
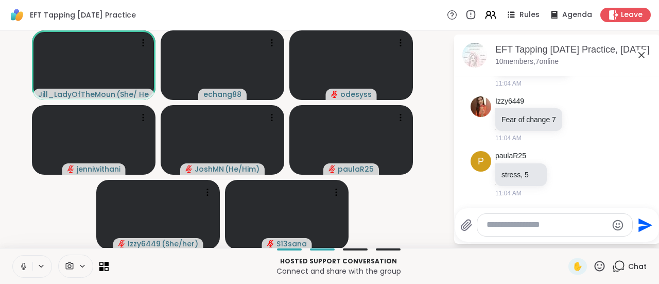
click at [40, 269] on icon at bounding box center [41, 265] width 8 height 9
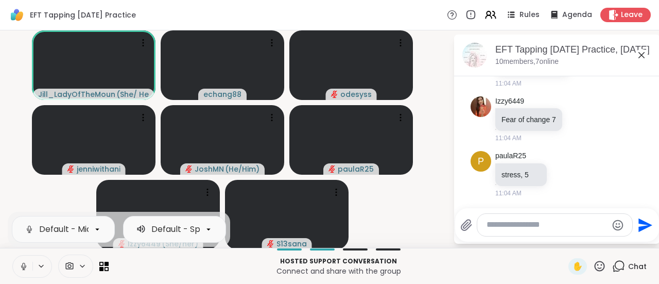
click at [25, 267] on icon at bounding box center [23, 266] width 5 height 3
click at [27, 192] on video-player-container "[PERSON_NAME] ( She/ Her ) echang88 odesyss [PERSON_NAME] ( He/Him ) paulaR25 I…" at bounding box center [226, 138] width 441 height 209
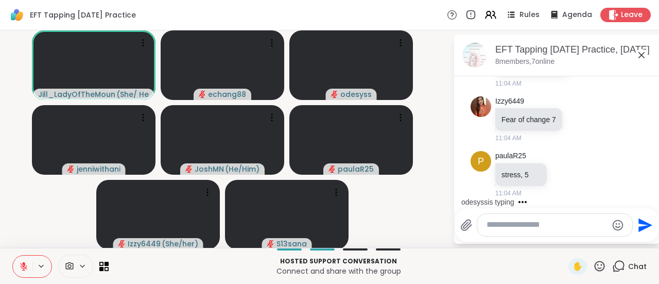
scroll to position [1025, 0]
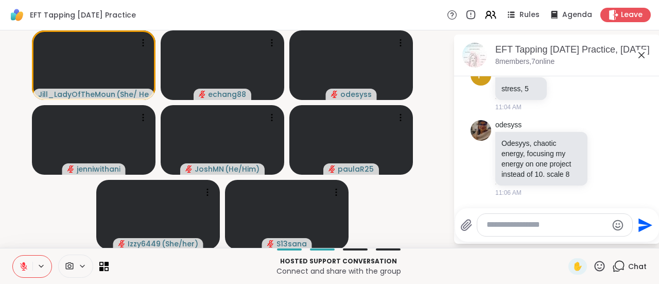
click at [37, 265] on icon at bounding box center [41, 265] width 8 height 9
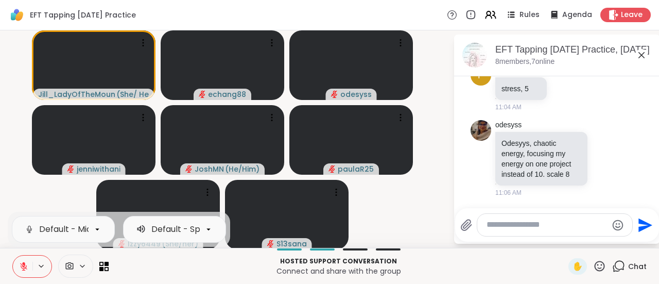
click at [24, 263] on icon at bounding box center [23, 263] width 3 height 4
click at [213, 232] on icon at bounding box center [208, 228] width 9 height 9
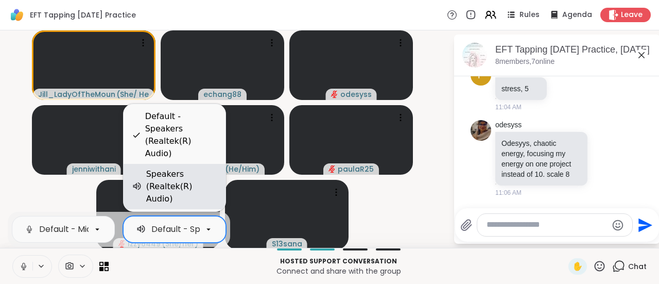
scroll to position [0, 0]
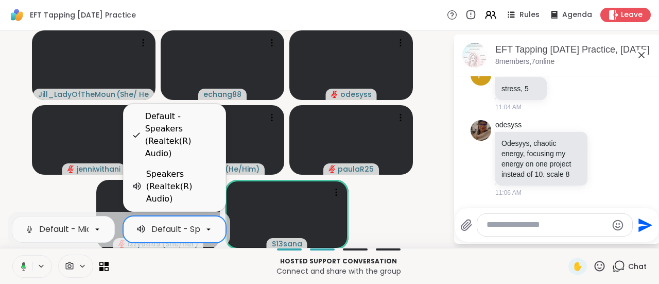
click at [45, 189] on video-player-container "[PERSON_NAME] ( She/ Her ) echang88 odesyss [PERSON_NAME] ( He/Him ) paulaR25 I…" at bounding box center [226, 138] width 441 height 209
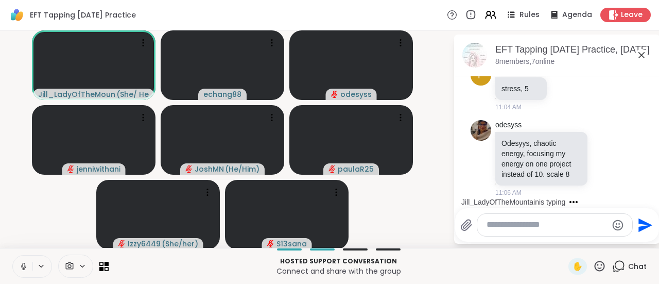
click at [21, 269] on icon at bounding box center [23, 265] width 9 height 9
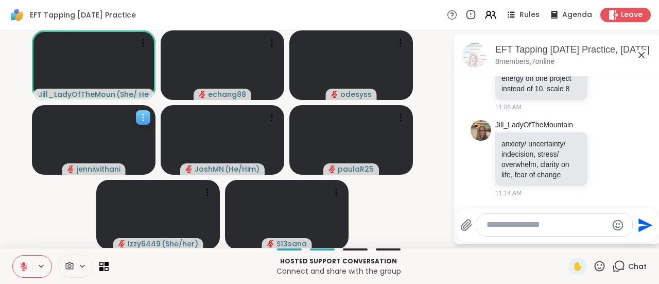
scroll to position [1126, 0]
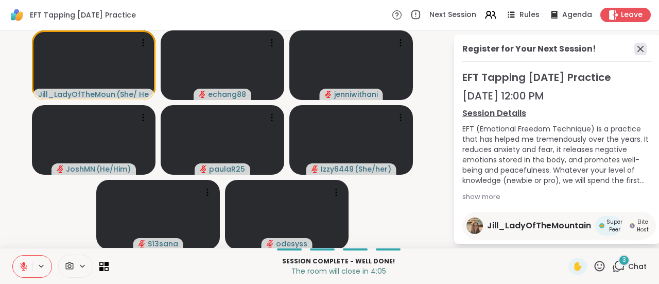
click at [634, 51] on icon at bounding box center [640, 49] width 12 height 12
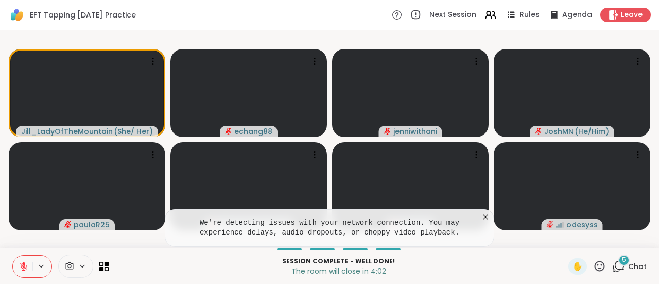
click at [618, 263] on div "5" at bounding box center [623, 259] width 11 height 11
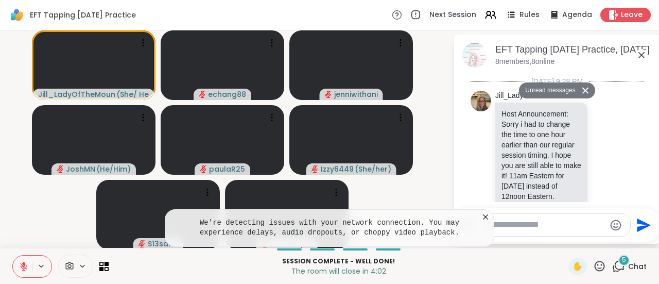
scroll to position [1464, 0]
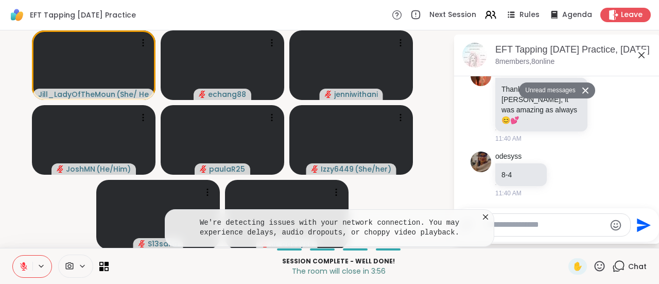
click at [480, 216] on icon at bounding box center [485, 217] width 10 height 10
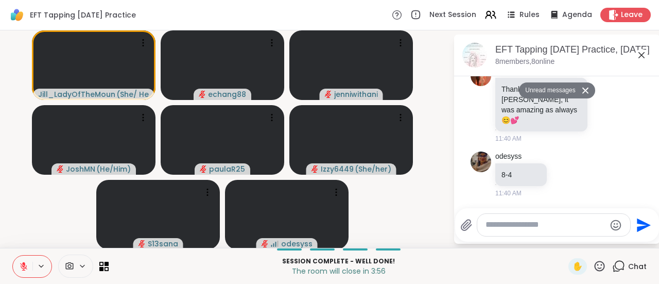
click at [532, 227] on textarea "Type your message" at bounding box center [545, 224] width 120 height 11
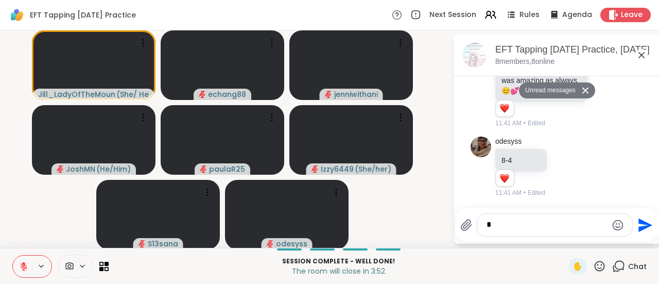
scroll to position [1494, 0]
type textarea "***"
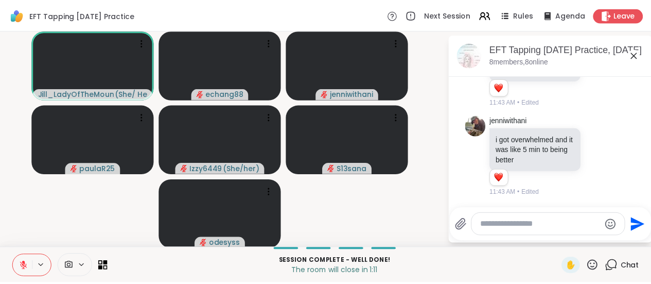
scroll to position [1773, 0]
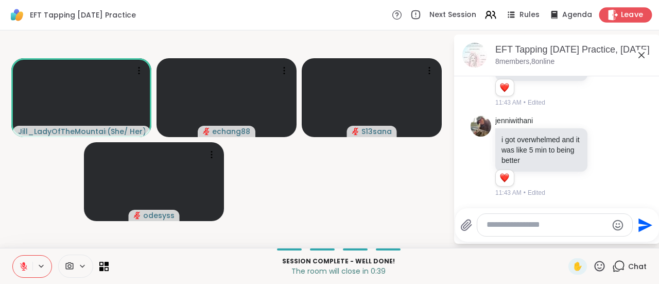
click at [621, 15] on span "Leave" at bounding box center [632, 15] width 23 height 11
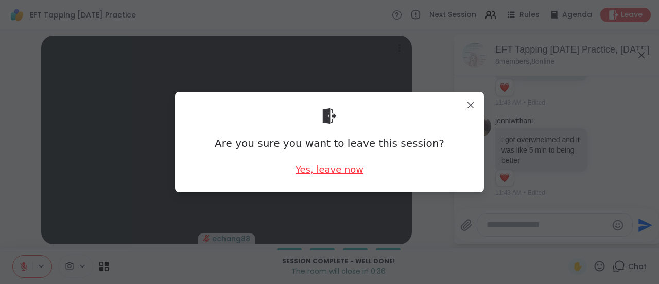
click at [335, 164] on div "Yes, leave now" at bounding box center [329, 169] width 68 height 13
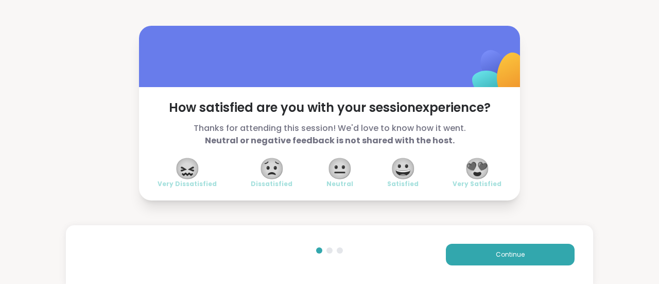
click at [476, 172] on span "😍" at bounding box center [477, 168] width 26 height 19
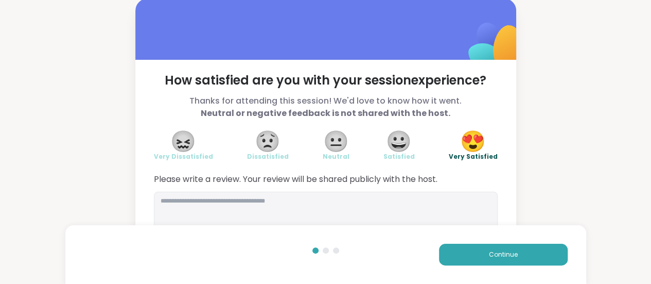
scroll to position [29, 0]
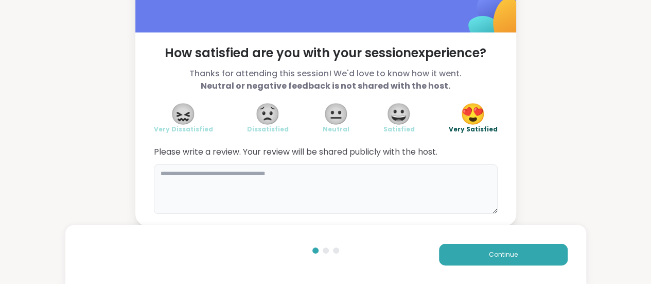
click at [303, 174] on textarea at bounding box center [326, 188] width 344 height 49
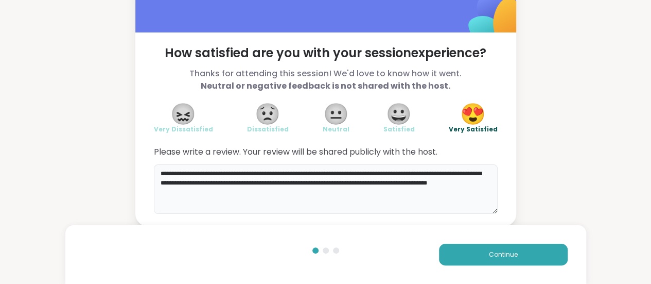
click at [258, 195] on textarea "**********" at bounding box center [326, 188] width 344 height 49
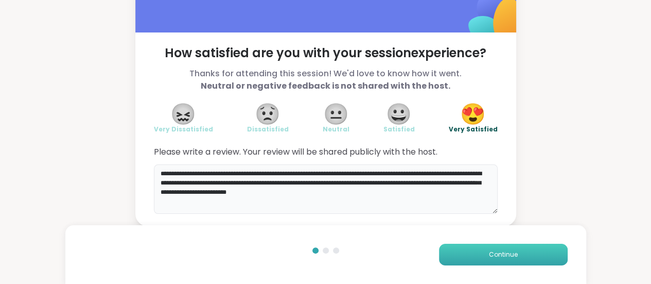
type textarea "**********"
click at [472, 253] on button "Continue" at bounding box center [503, 254] width 129 height 22
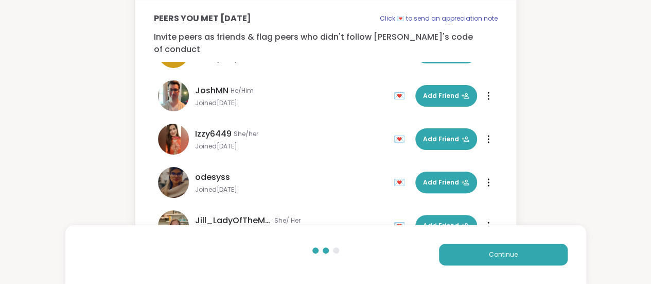
scroll to position [91, 0]
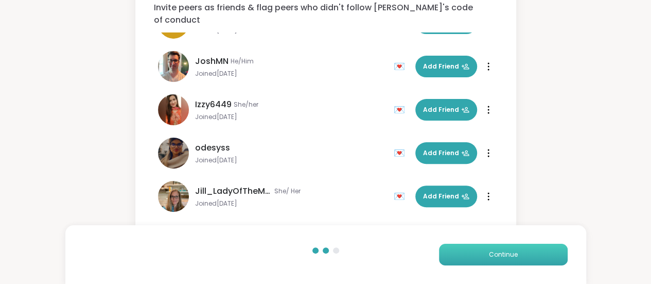
click at [521, 250] on button "Continue" at bounding box center [503, 254] width 129 height 22
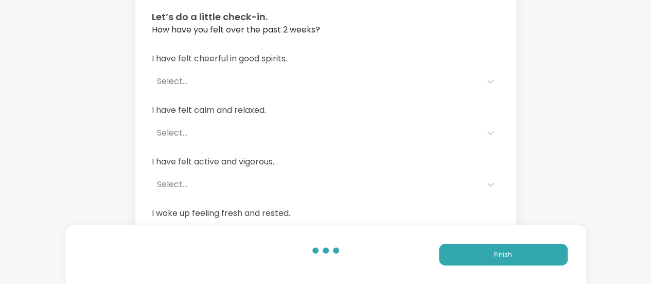
scroll to position [0, 0]
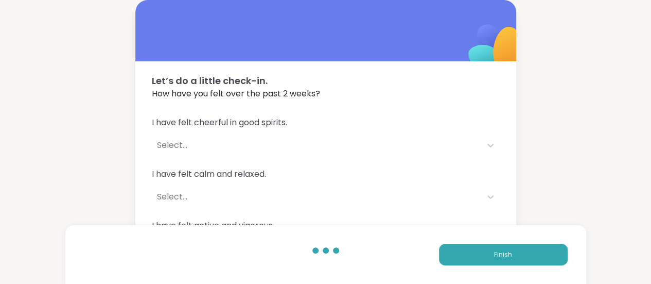
click at [200, 134] on div "I have felt cheerful in good spirits. Select..." at bounding box center [326, 135] width 348 height 39
drag, startPoint x: 328, startPoint y: 142, endPoint x: 357, endPoint y: 137, distance: 28.6
click at [328, 142] on div "Select..." at bounding box center [316, 145] width 319 height 12
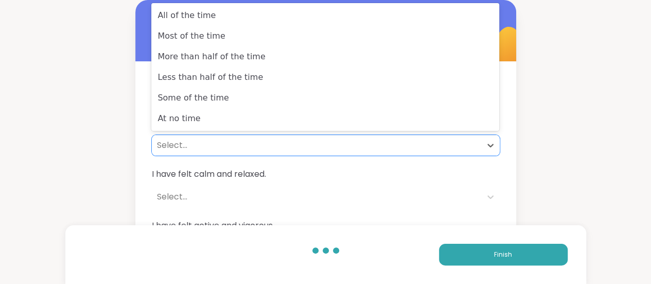
click at [136, 120] on div "I have felt cheerful in good spirits. 6 results available. Use Up and Down to c…" at bounding box center [325, 239] width 381 height 270
click at [224, 146] on div "Select..." at bounding box center [316, 145] width 319 height 12
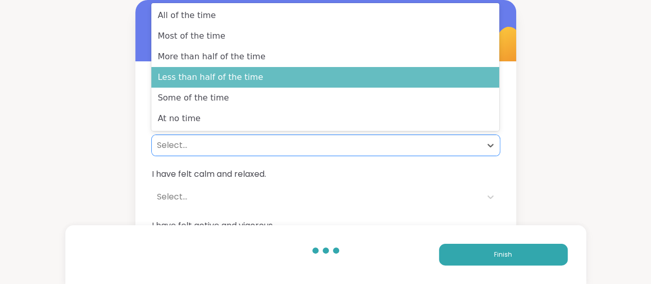
click at [245, 79] on div "Less than half of the time" at bounding box center [325, 77] width 348 height 21
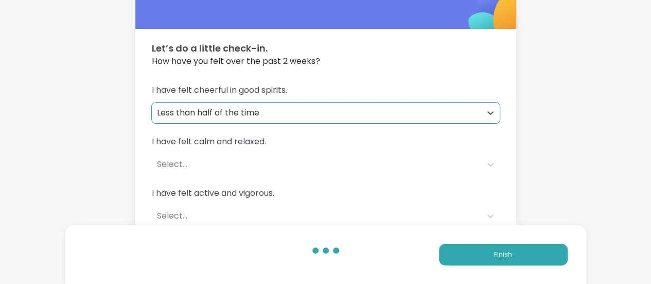
scroll to position [103, 0]
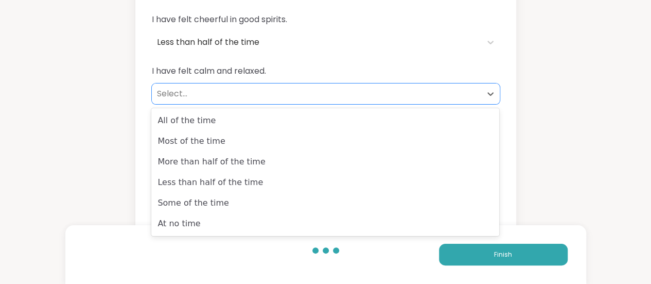
click at [226, 102] on div "Select..." at bounding box center [316, 93] width 329 height 21
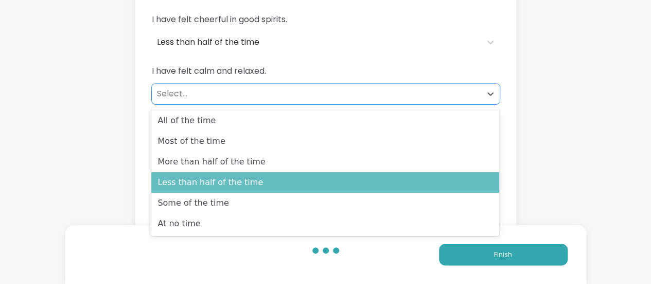
click at [249, 186] on div "Less than half of the time" at bounding box center [325, 182] width 348 height 21
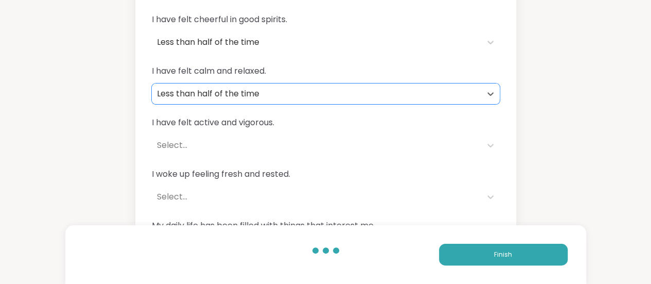
click at [255, 138] on div "Select..." at bounding box center [316, 145] width 329 height 21
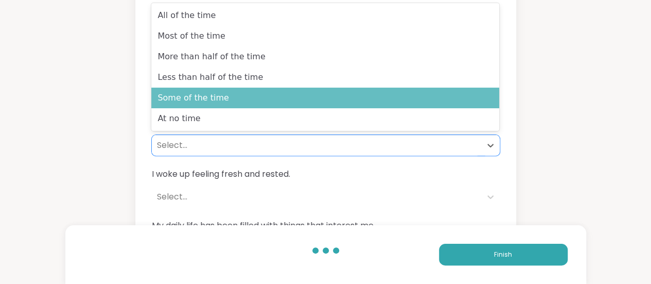
click at [246, 102] on div "Some of the time" at bounding box center [325, 97] width 348 height 21
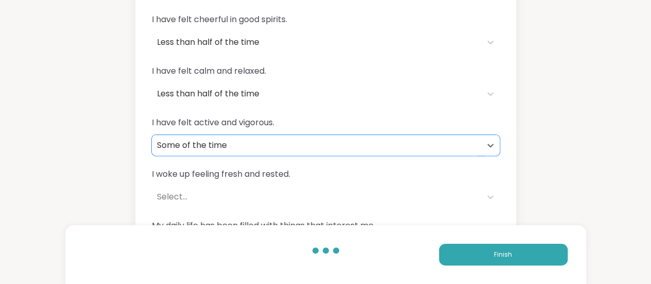
click at [256, 190] on div "Select..." at bounding box center [316, 196] width 319 height 12
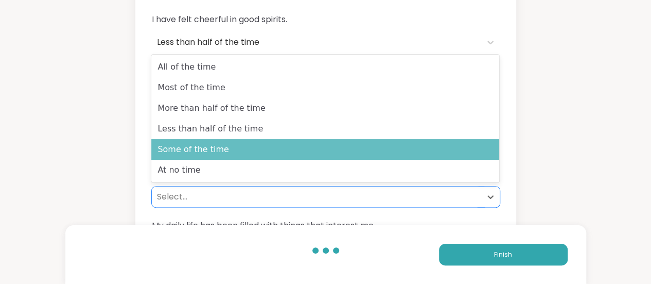
click at [253, 153] on div "Some of the time" at bounding box center [325, 149] width 348 height 21
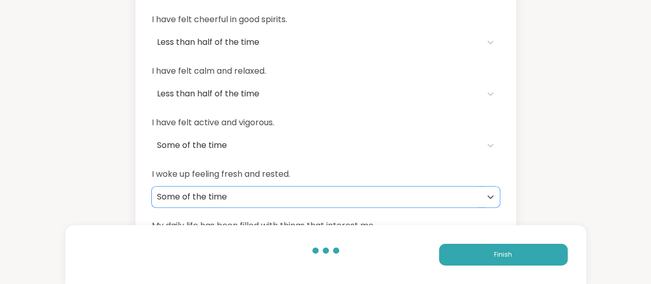
scroll to position [147, 0]
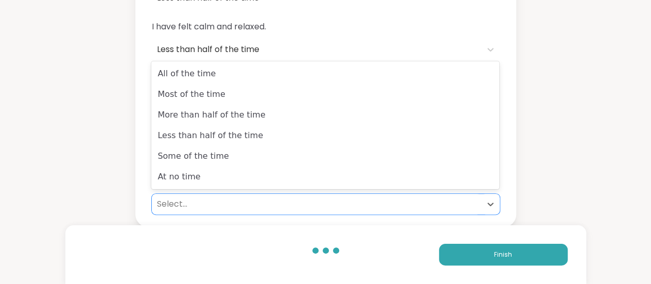
click at [260, 197] on div "Select..." at bounding box center [316, 204] width 329 height 21
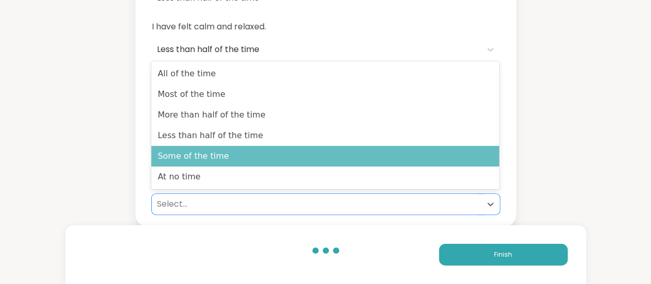
click at [264, 157] on div "Some of the time" at bounding box center [325, 156] width 348 height 21
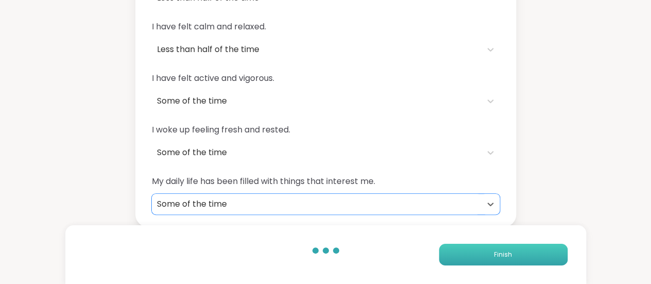
click at [524, 254] on button "Finish" at bounding box center [503, 254] width 129 height 22
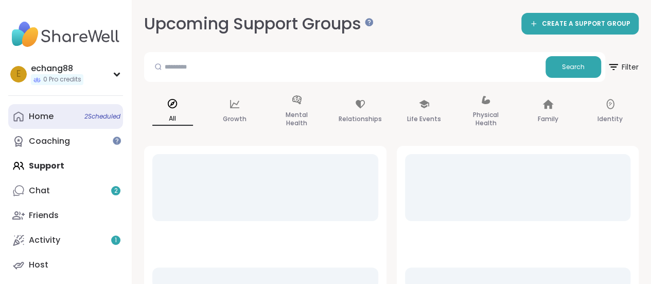
click at [36, 118] on div "Home 2 Scheduled" at bounding box center [41, 116] width 25 height 11
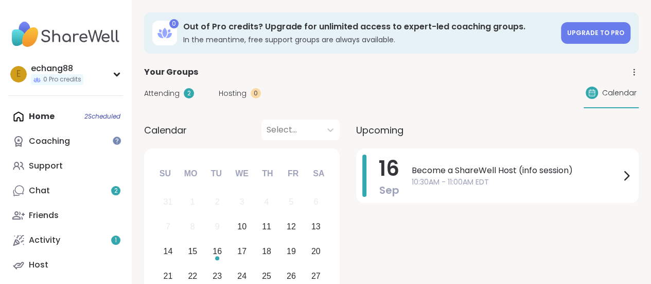
click at [32, 116] on div "Home 2 Scheduled Coaching Support Chat 2 Friends Activity 1 Host" at bounding box center [65, 190] width 115 height 173
click at [55, 167] on div "Support" at bounding box center [46, 165] width 34 height 11
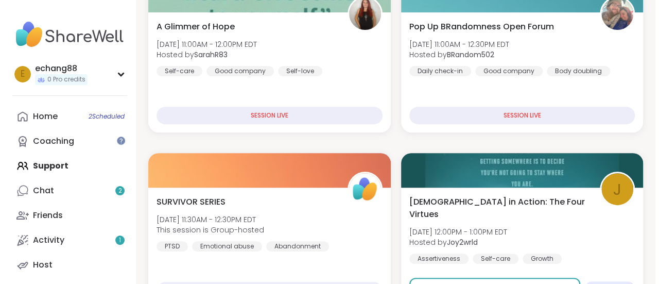
scroll to position [309, 0]
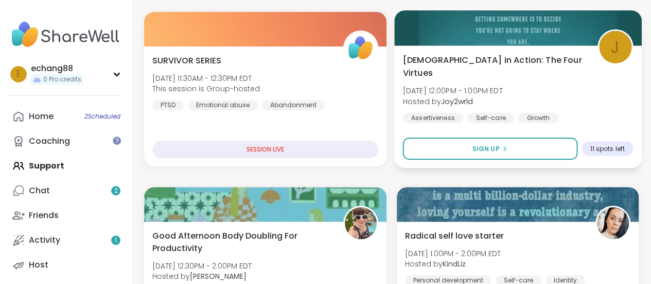
click at [520, 63] on span "[DEMOGRAPHIC_DATA] in Action: The Four Virtues" at bounding box center [493, 66] width 183 height 25
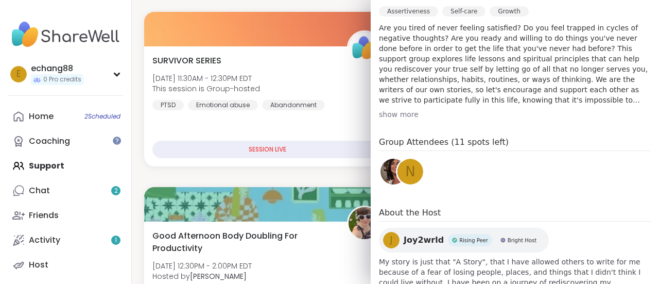
scroll to position [359, 0]
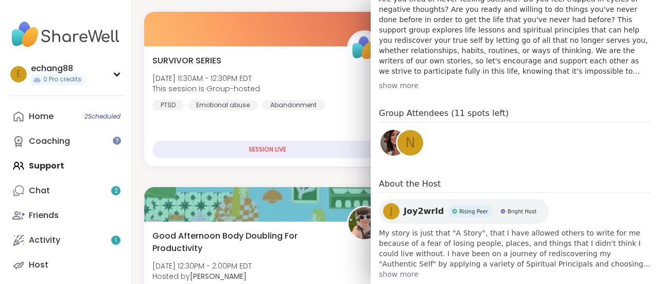
click at [392, 269] on span "show more" at bounding box center [515, 274] width 272 height 10
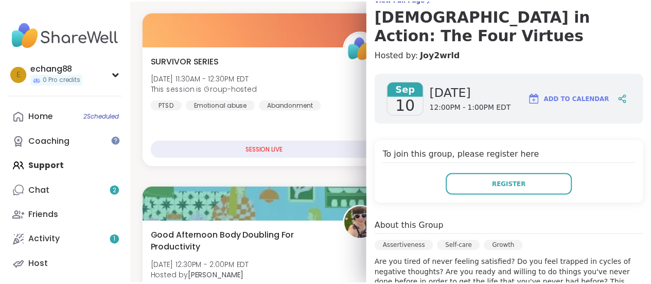
scroll to position [0, 0]
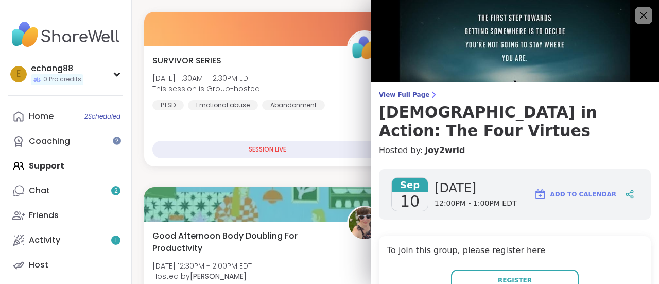
click at [640, 16] on icon at bounding box center [643, 15] width 7 height 7
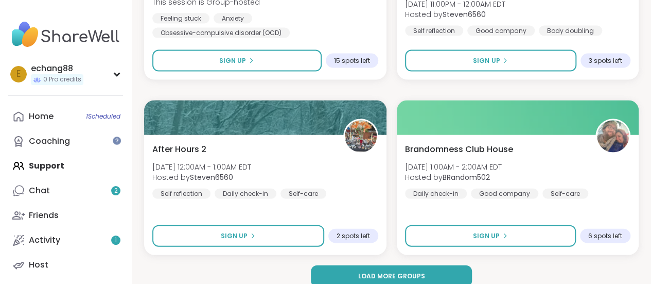
scroll to position [3033, 0]
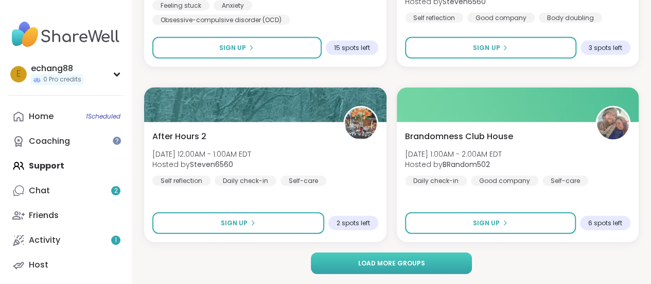
click at [405, 261] on span "Load more groups" at bounding box center [391, 262] width 67 height 9
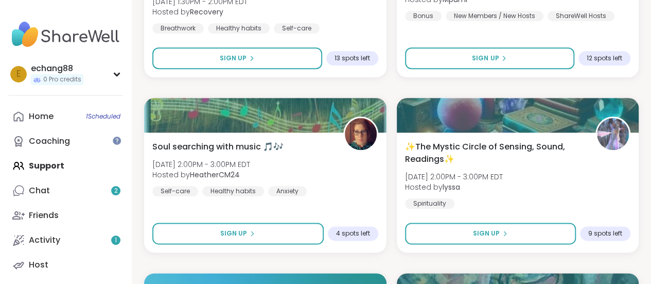
scroll to position [4629, 0]
